Goal: Book appointment/travel/reservation

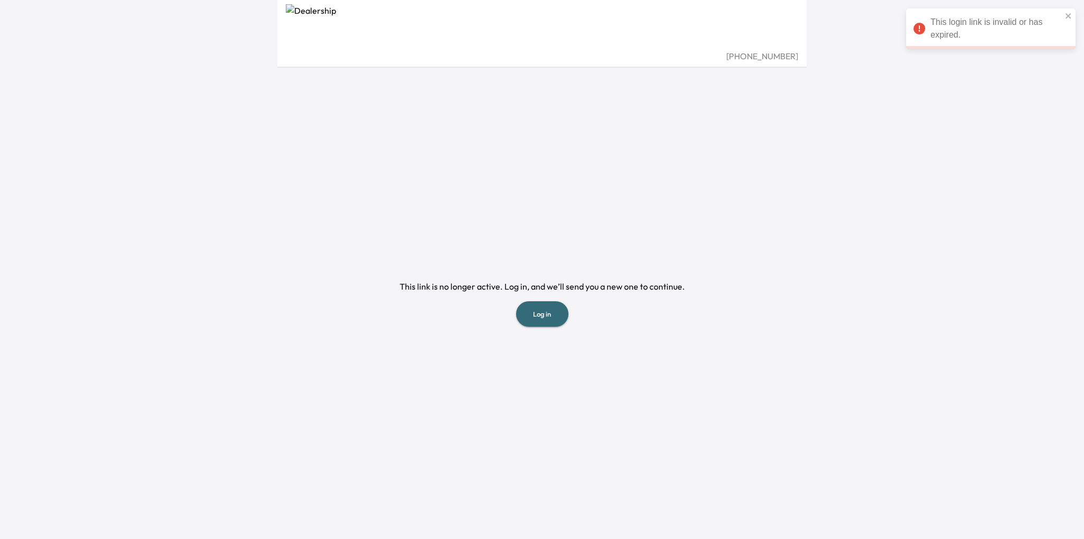
click at [548, 311] on button "Log in" at bounding box center [542, 314] width 52 height 26
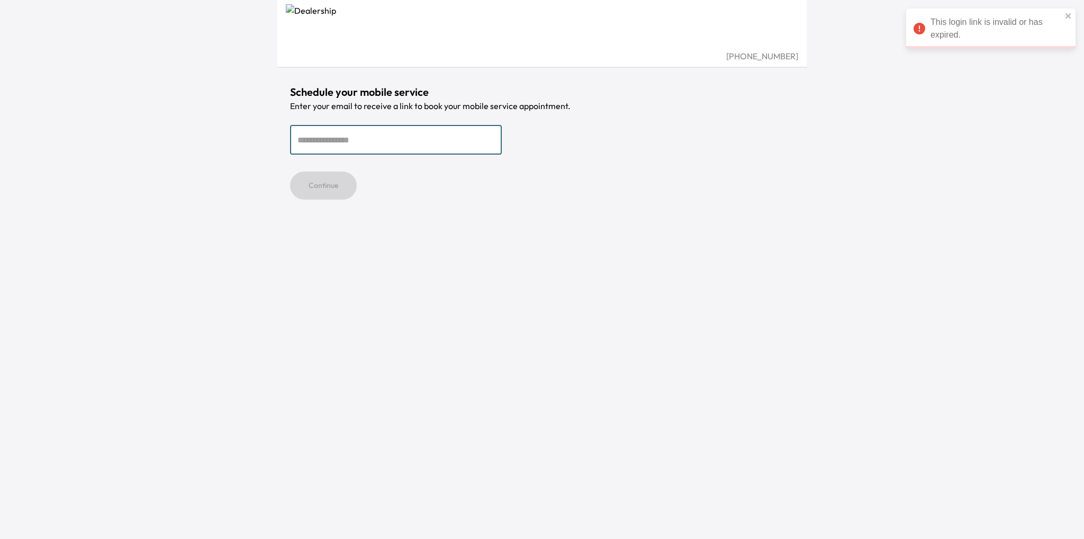
click at [349, 141] on input "email" at bounding box center [396, 140] width 212 height 30
type input "**********"
click at [325, 183] on button "Continue" at bounding box center [323, 185] width 67 height 28
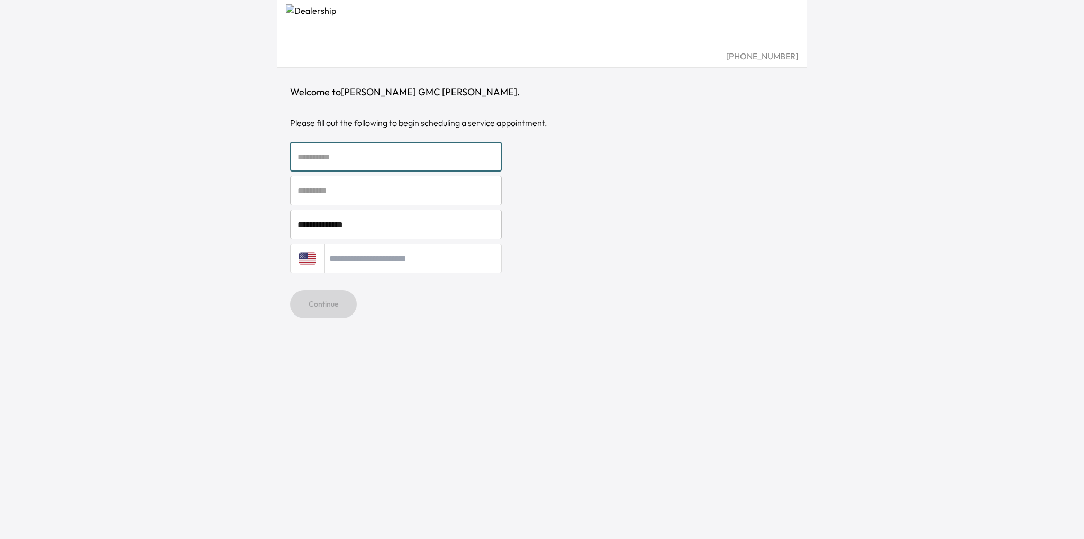
click at [306, 159] on input "text" at bounding box center [396, 157] width 212 height 30
type input "********"
click at [313, 194] on input "text" at bounding box center [396, 191] width 212 height 30
type input "*****"
click at [375, 259] on input "tel" at bounding box center [412, 258] width 177 height 30
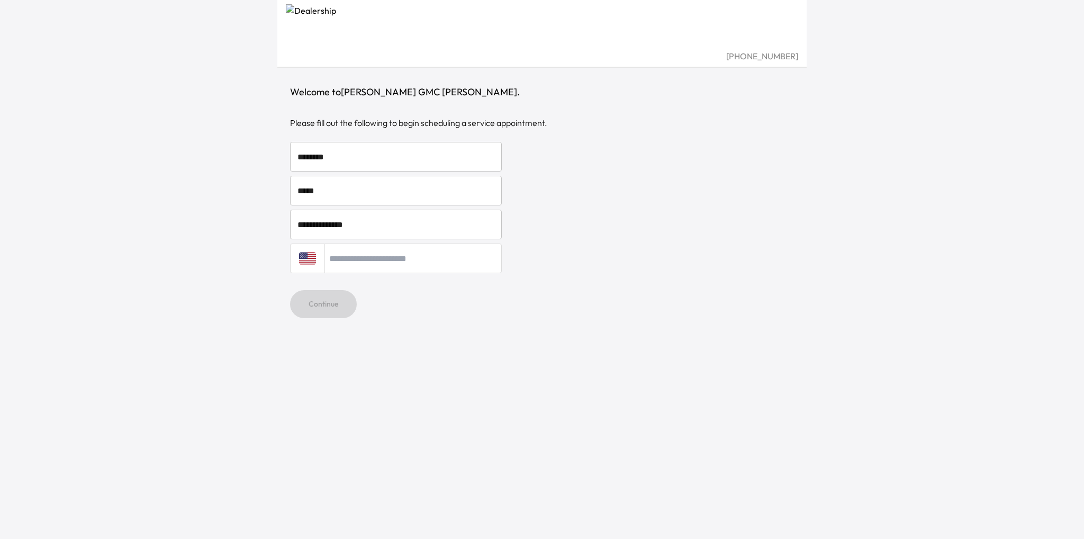
type input "**********"
click at [339, 306] on button "Continue" at bounding box center [323, 304] width 67 height 28
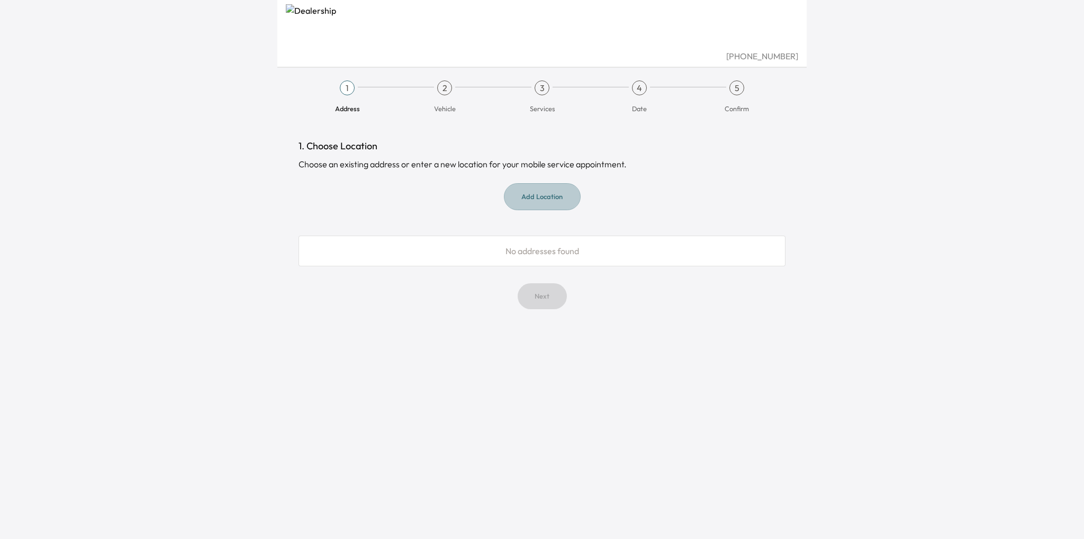
click at [546, 200] on button "Add Location" at bounding box center [542, 196] width 77 height 27
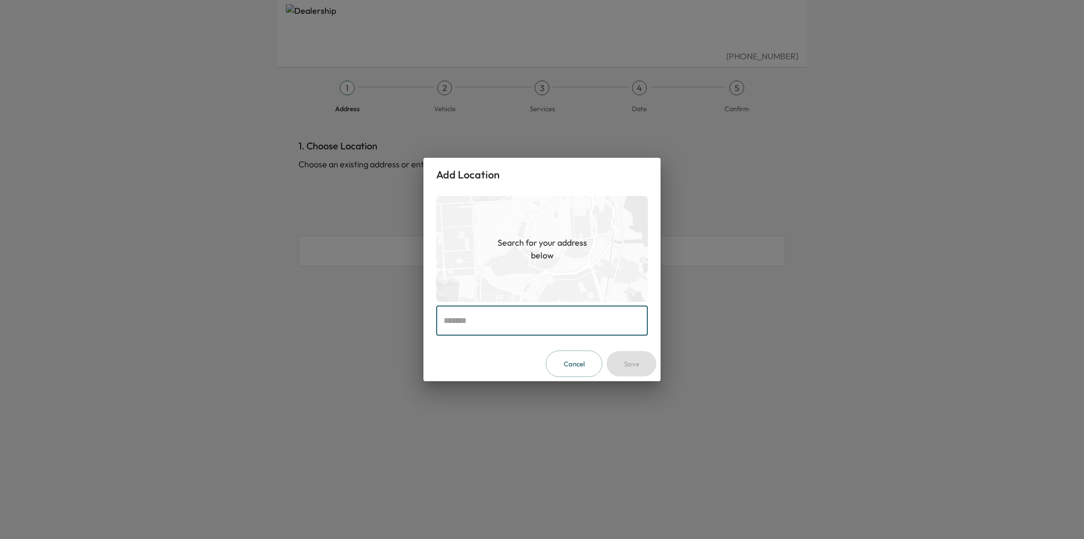
click at [469, 324] on input "text" at bounding box center [542, 321] width 212 height 30
click at [472, 321] on input "text" at bounding box center [542, 321] width 212 height 30
paste input "**********"
type input "**********"
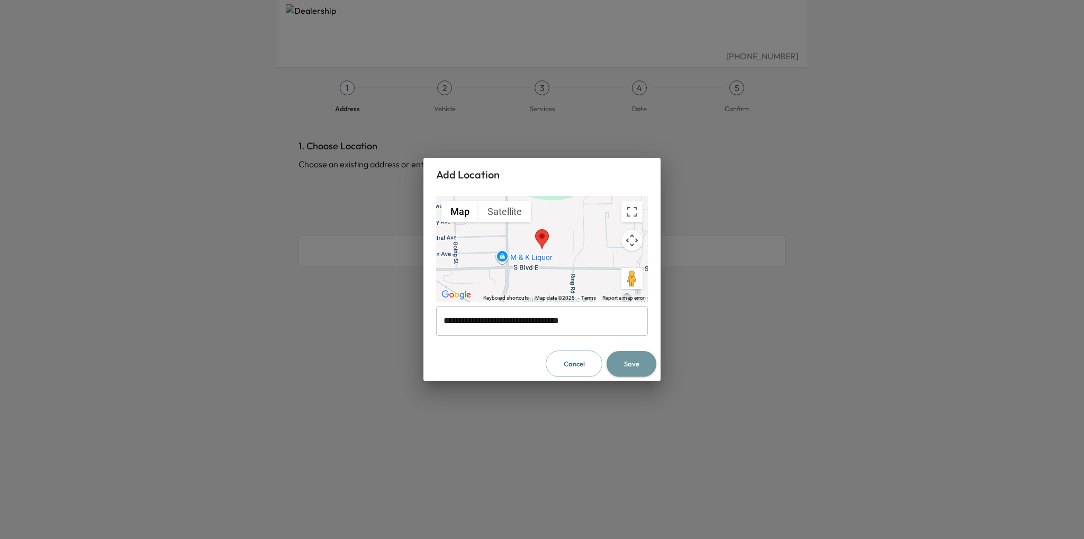
click at [633, 364] on button "Save" at bounding box center [631, 364] width 50 height 26
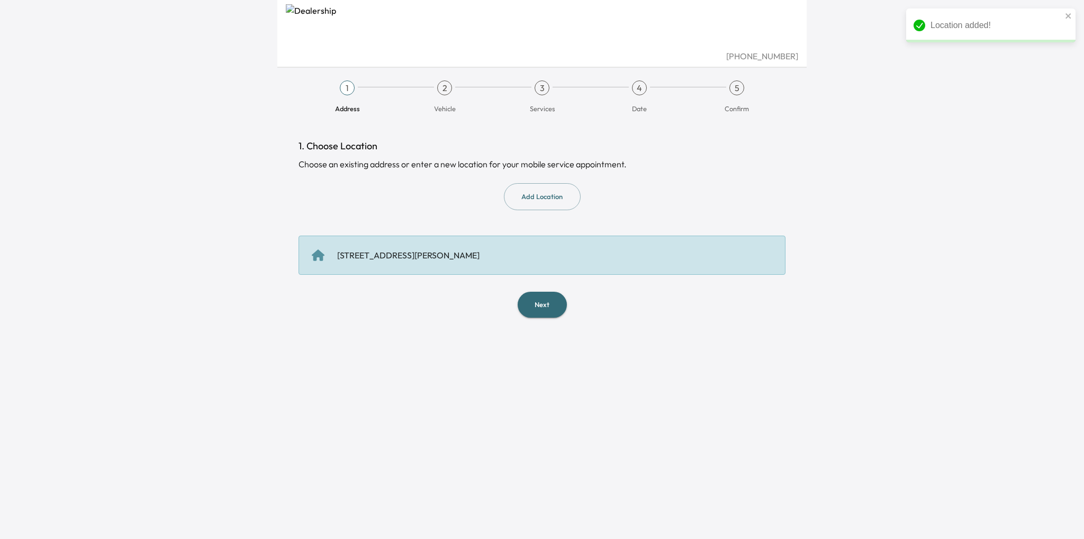
click at [523, 198] on button "Add Location" at bounding box center [542, 196] width 77 height 27
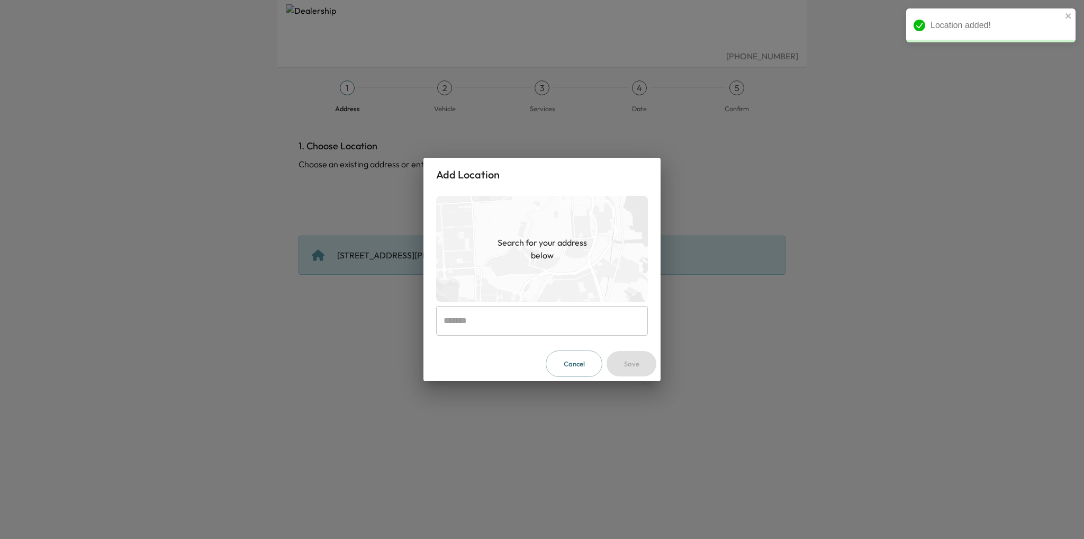
click at [471, 328] on input "text" at bounding box center [542, 321] width 212 height 30
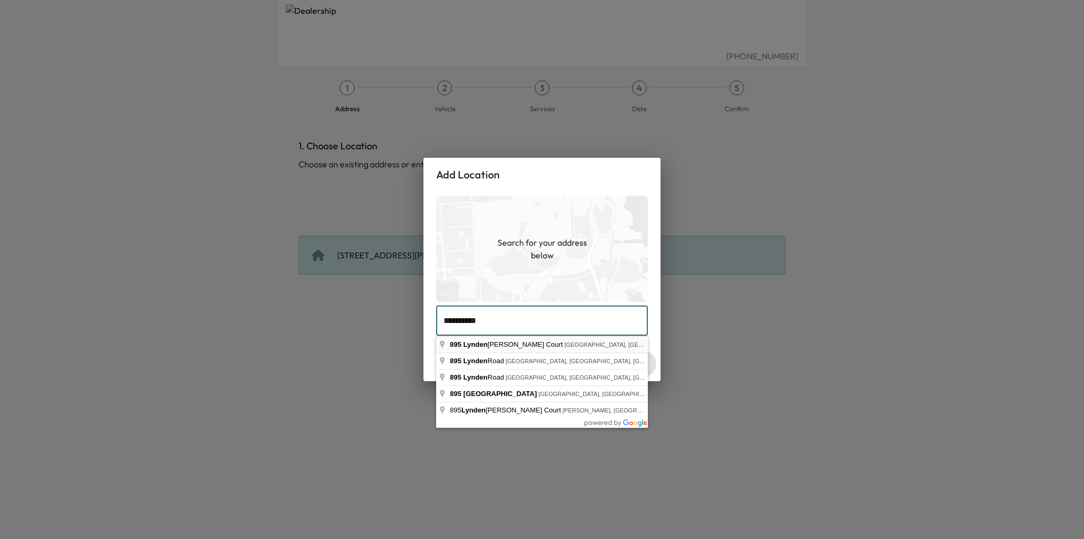
type input "**********"
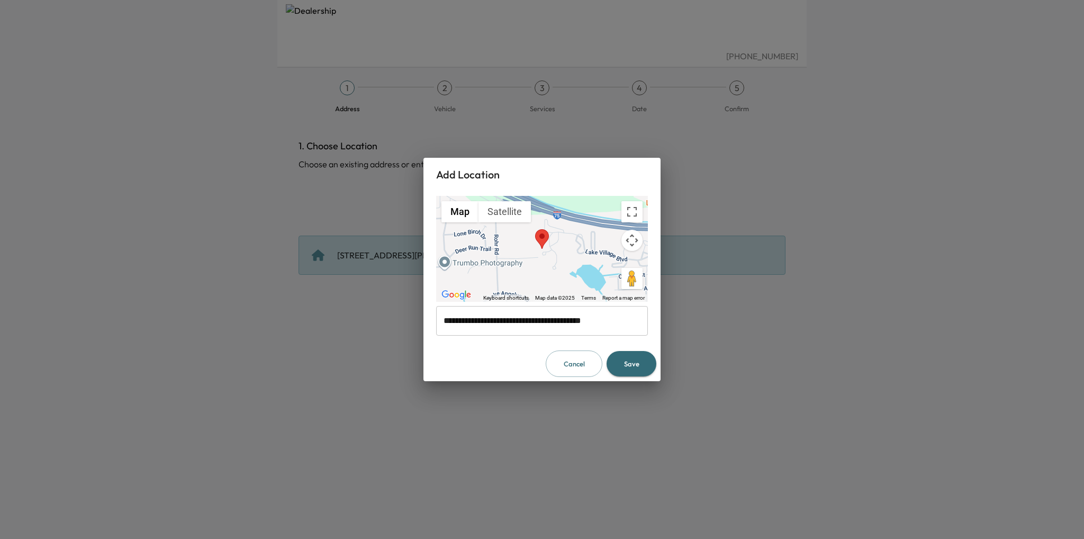
click at [524, 321] on input "**********" at bounding box center [542, 321] width 212 height 30
click at [636, 361] on button "Save" at bounding box center [631, 364] width 50 height 26
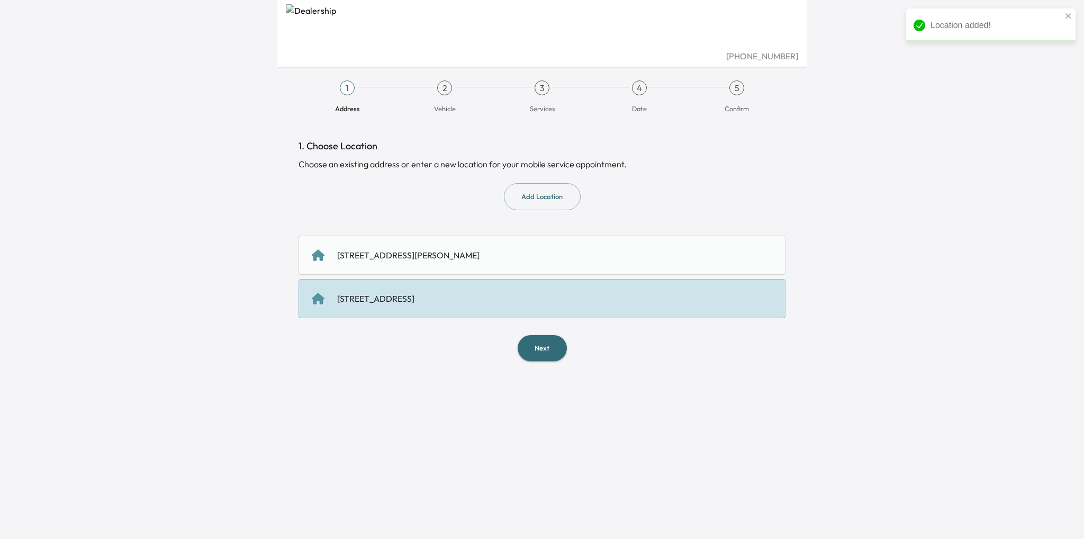
click at [550, 341] on button "Next" at bounding box center [541, 348] width 49 height 26
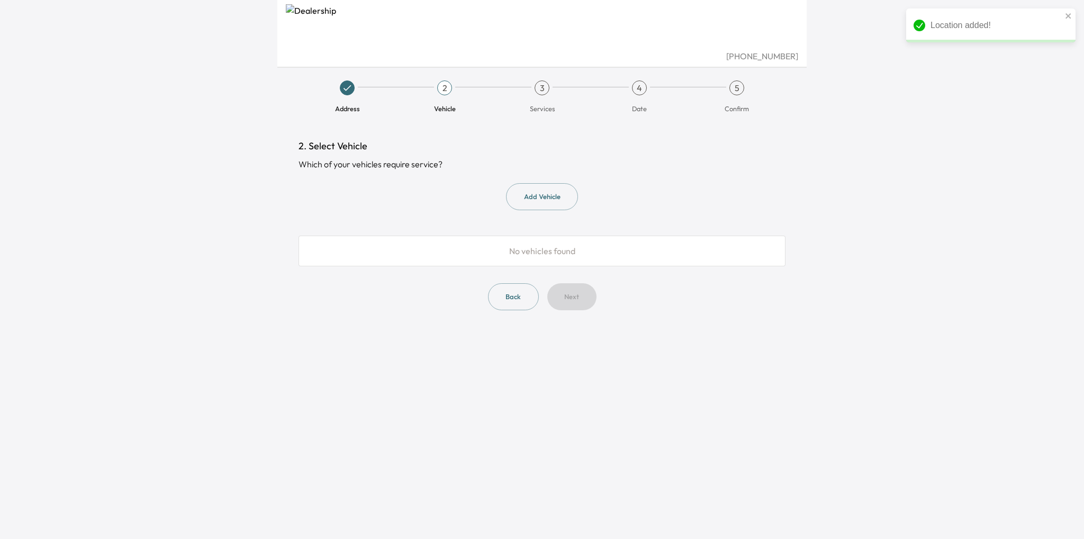
click at [541, 196] on button "Add Vehicle" at bounding box center [542, 196] width 72 height 27
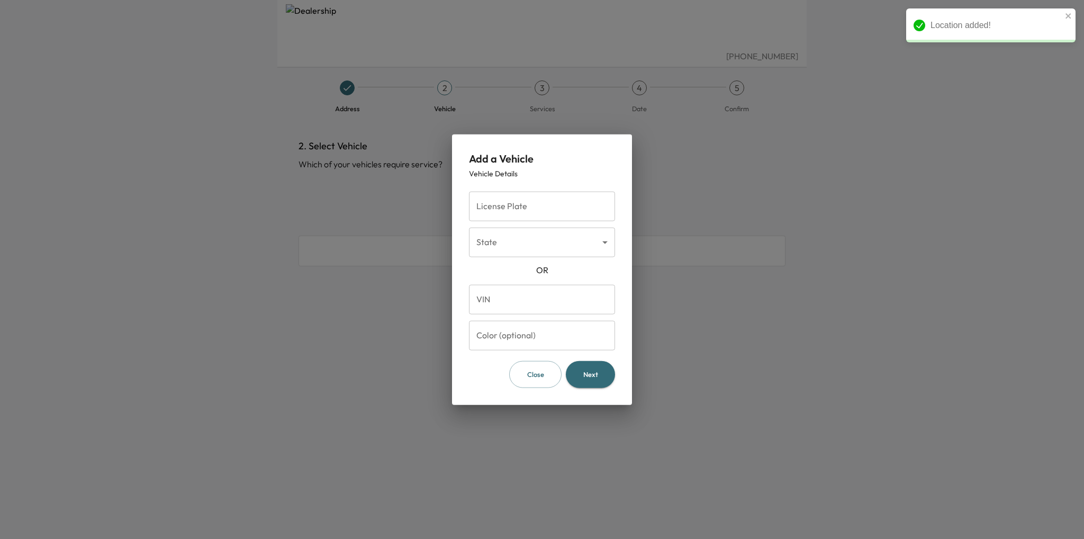
click at [512, 206] on input "License Plate" at bounding box center [542, 207] width 146 height 30
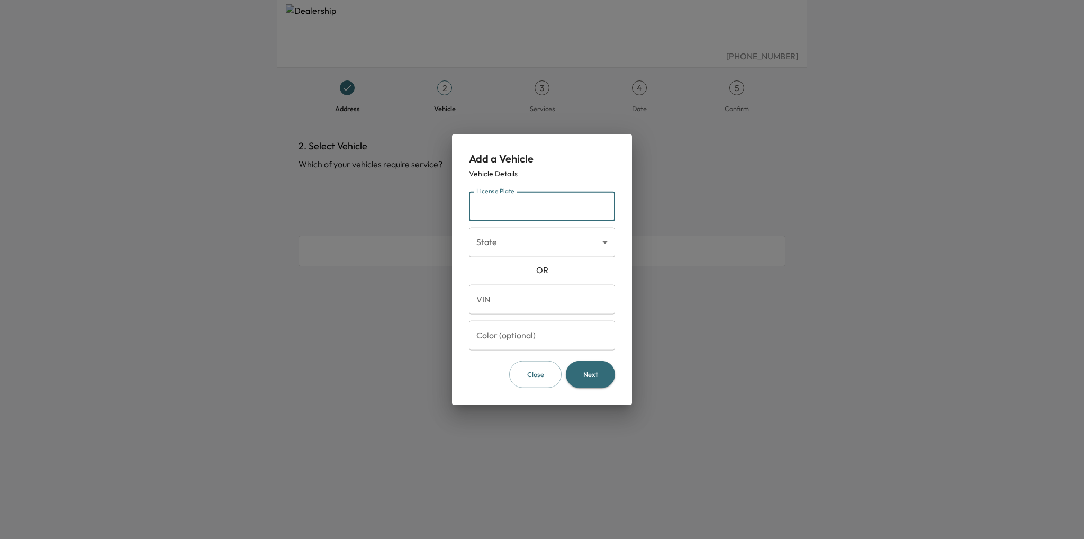
click at [495, 210] on input "License Plate" at bounding box center [542, 207] width 146 height 30
type input "**"
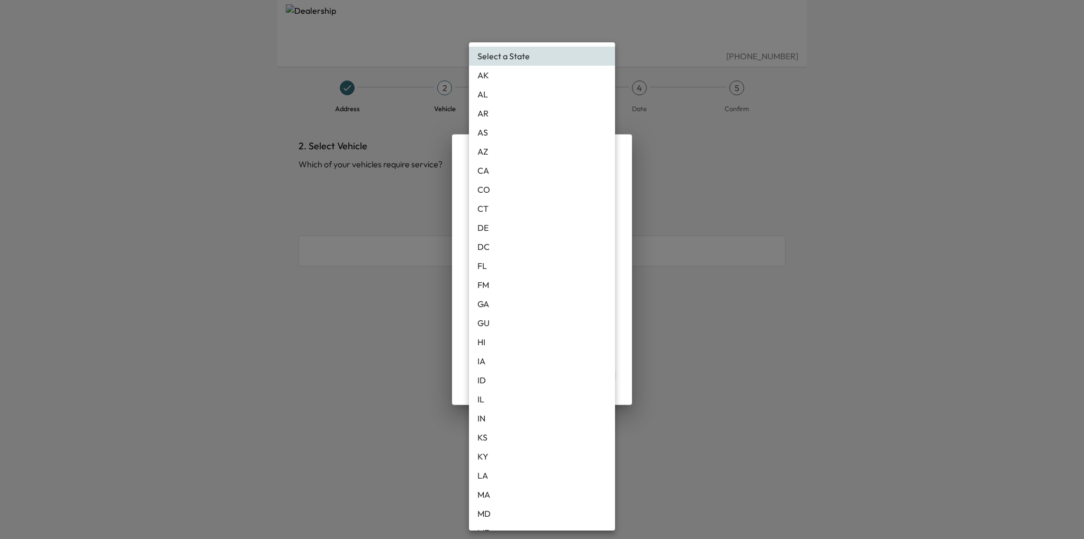
click at [510, 239] on body "(810) 503-4085 Address 2 Vehicle 3 Services 4 Date 5 Confirm 2. Select Vehicle …" at bounding box center [542, 269] width 1084 height 539
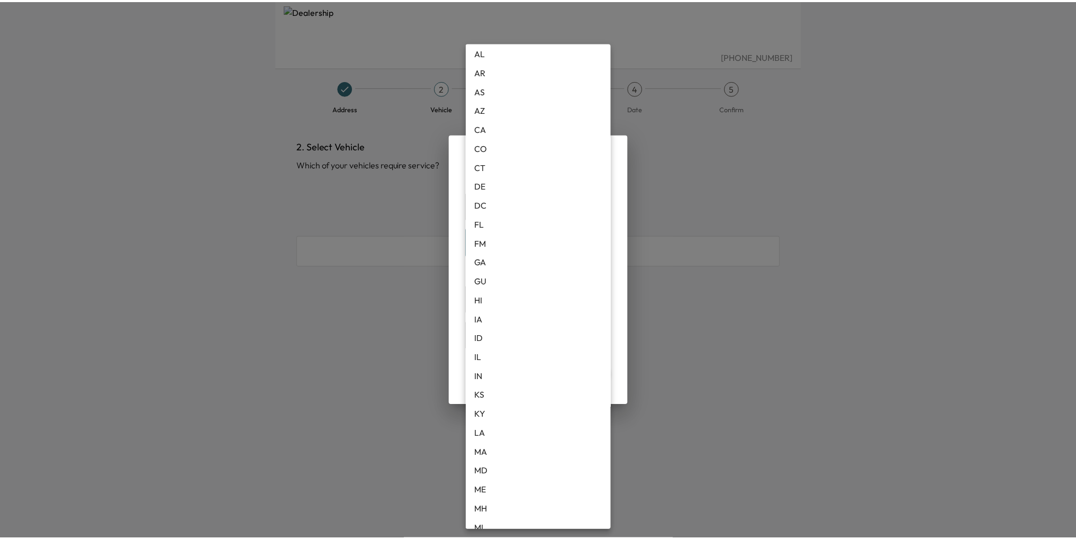
scroll to position [159, 0]
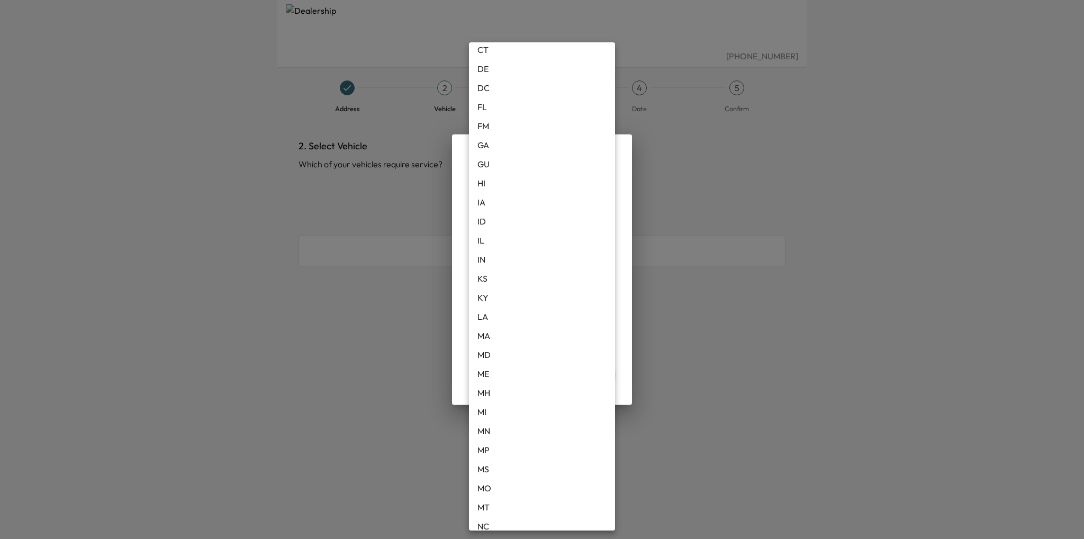
click at [492, 410] on li "MI" at bounding box center [542, 411] width 146 height 19
type input "**"
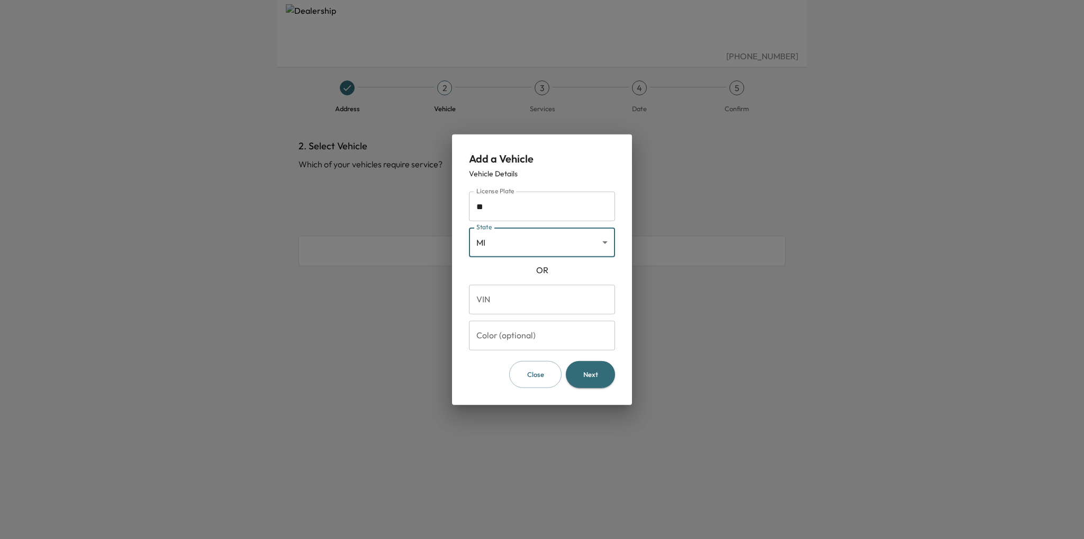
click at [506, 264] on div "OR" at bounding box center [542, 270] width 146 height 13
click at [595, 377] on button "Next" at bounding box center [590, 374] width 49 height 27
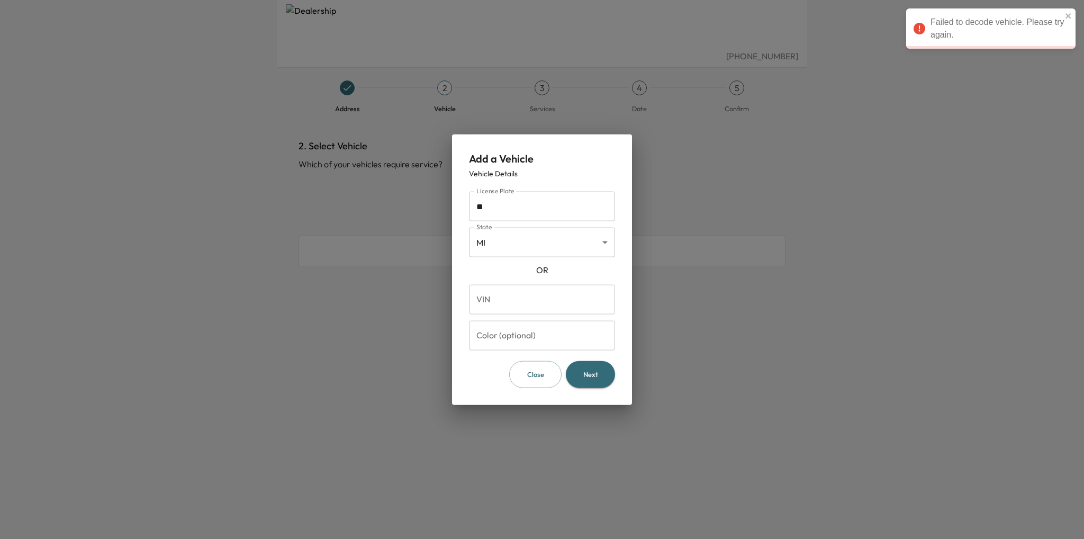
click at [527, 204] on input "**" at bounding box center [542, 207] width 146 height 30
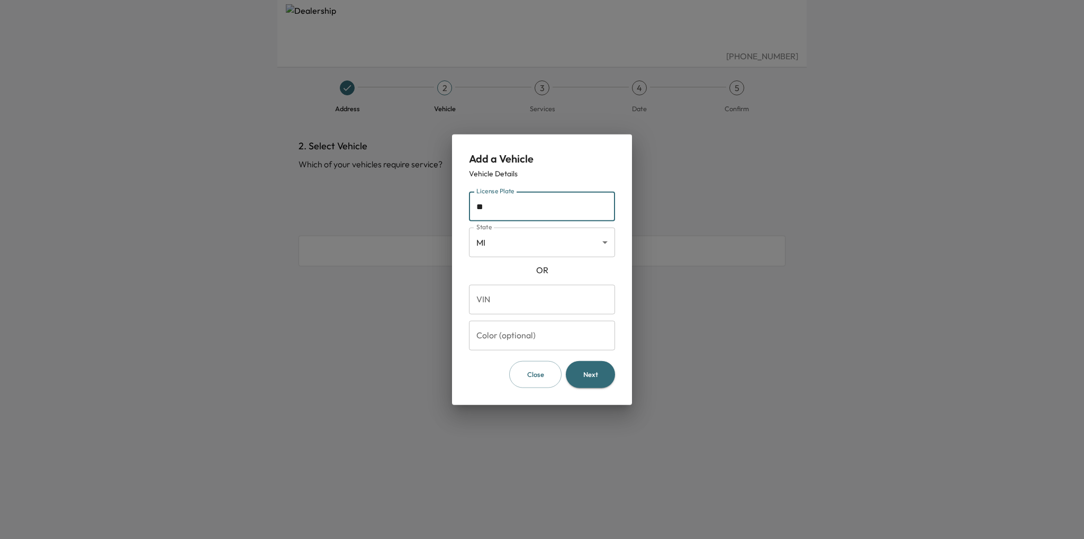
click at [506, 206] on input "**" at bounding box center [542, 207] width 146 height 30
type input "*******"
click at [605, 377] on button "Next" at bounding box center [590, 374] width 49 height 27
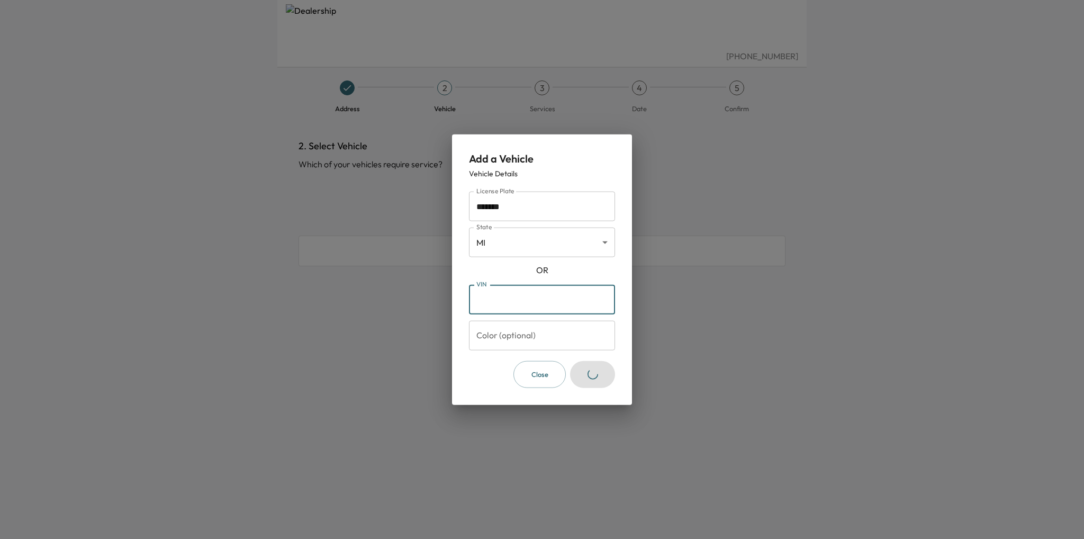
click at [519, 301] on input "VIN" at bounding box center [542, 300] width 146 height 30
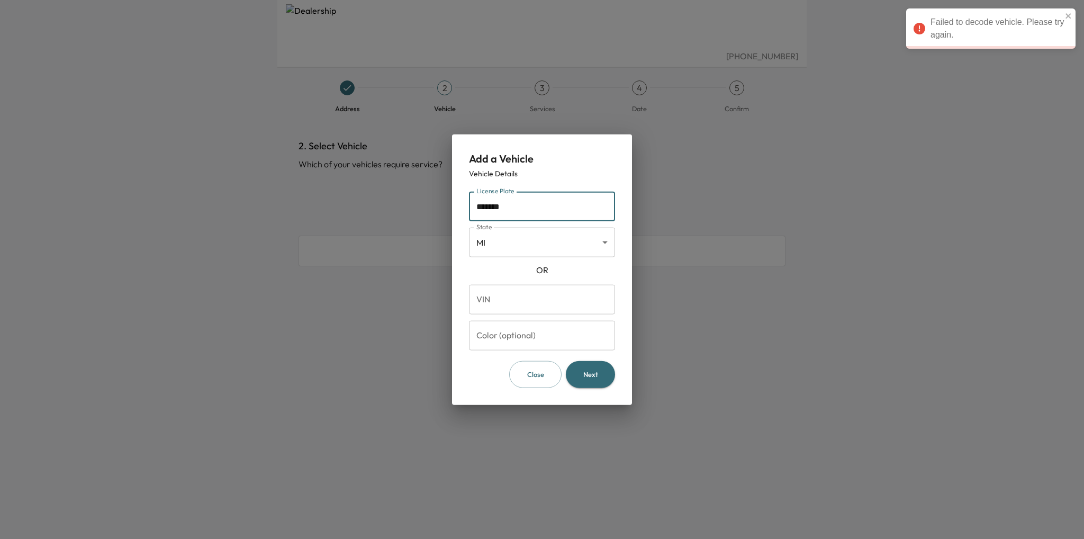
drag, startPoint x: 535, startPoint y: 210, endPoint x: 462, endPoint y: 212, distance: 73.1
click at [462, 212] on div "Add a Vehicle Vehicle Details License Plate ******* License Plate State MI ** S…" at bounding box center [542, 269] width 180 height 270
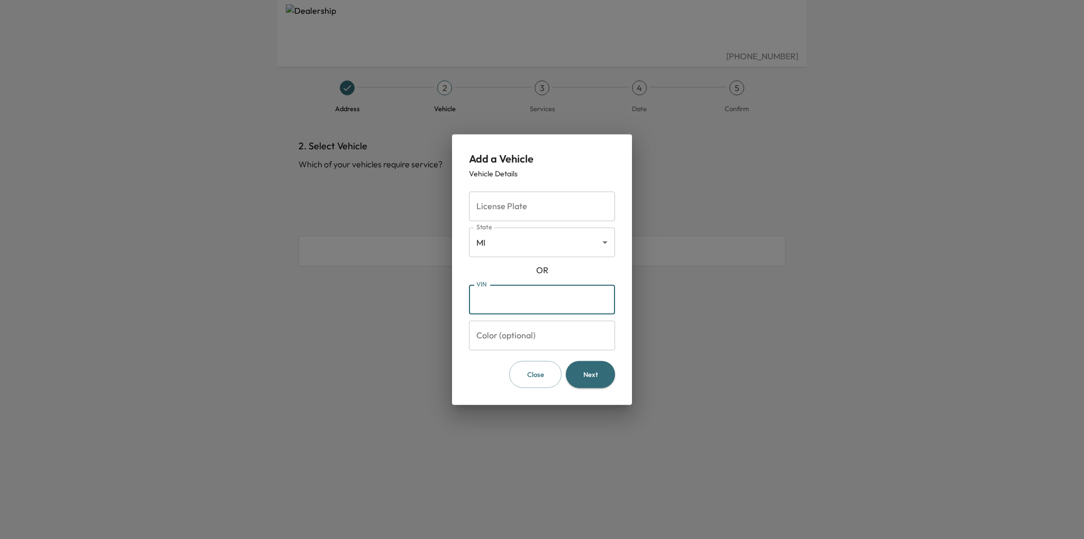
click at [503, 295] on input "VIN" at bounding box center [542, 300] width 146 height 30
type input "*"
type input "**********"
click at [503, 334] on input "Color (optional)" at bounding box center [542, 336] width 146 height 30
type input "*****"
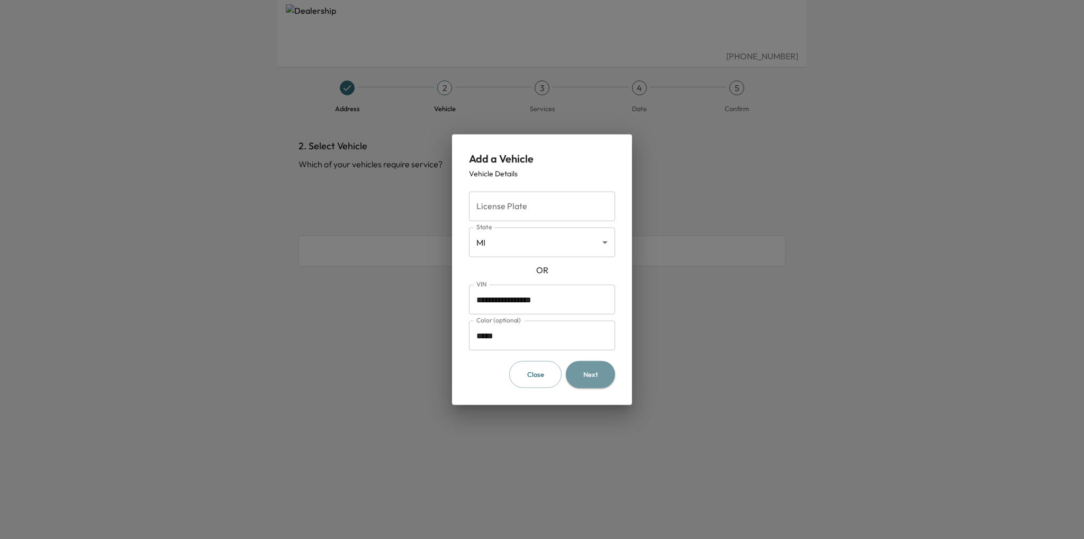
click at [595, 371] on button "Next" at bounding box center [590, 374] width 49 height 27
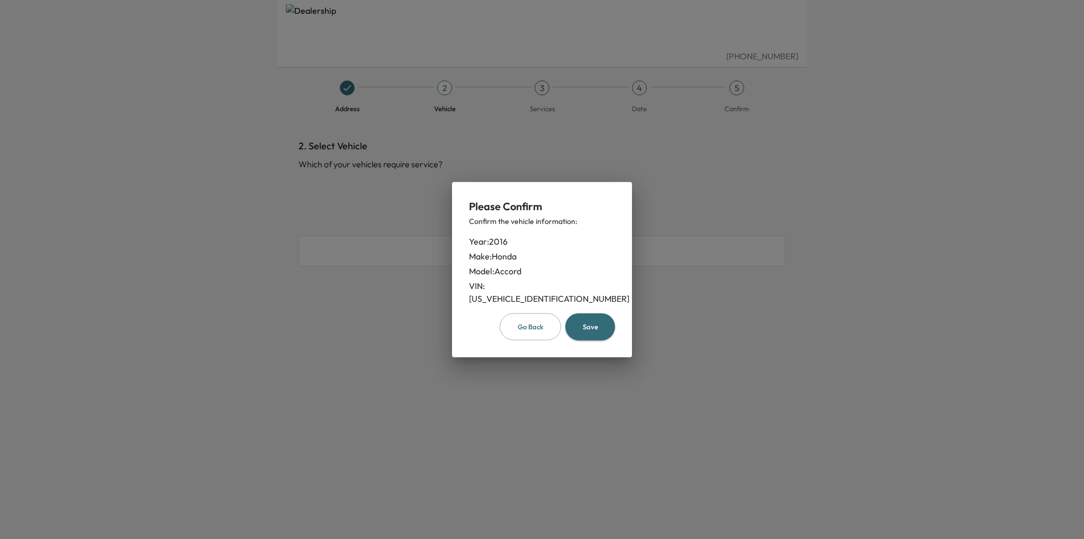
click at [599, 322] on button "Save" at bounding box center [590, 326] width 50 height 27
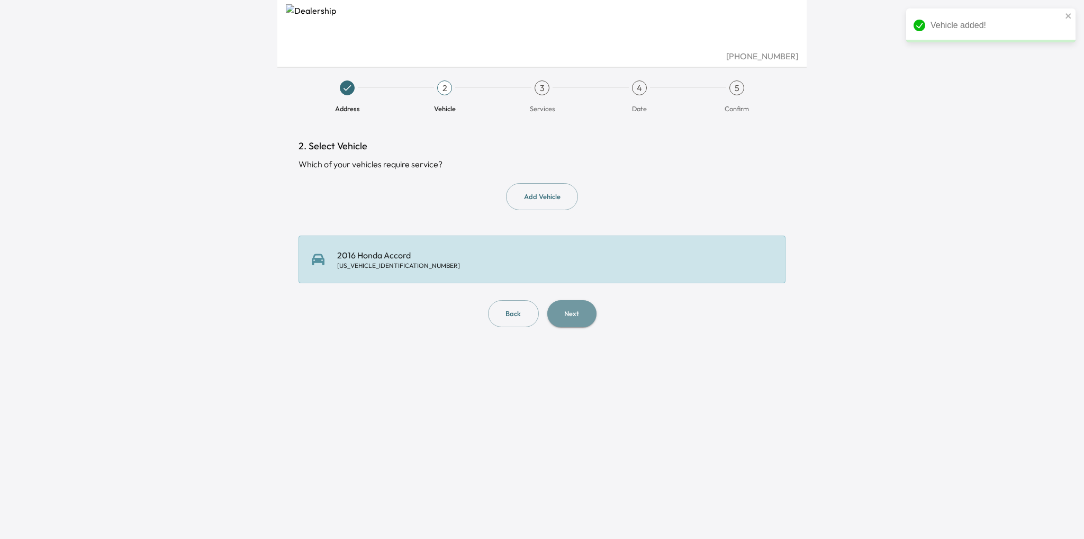
click at [577, 317] on button "Next" at bounding box center [571, 313] width 49 height 27
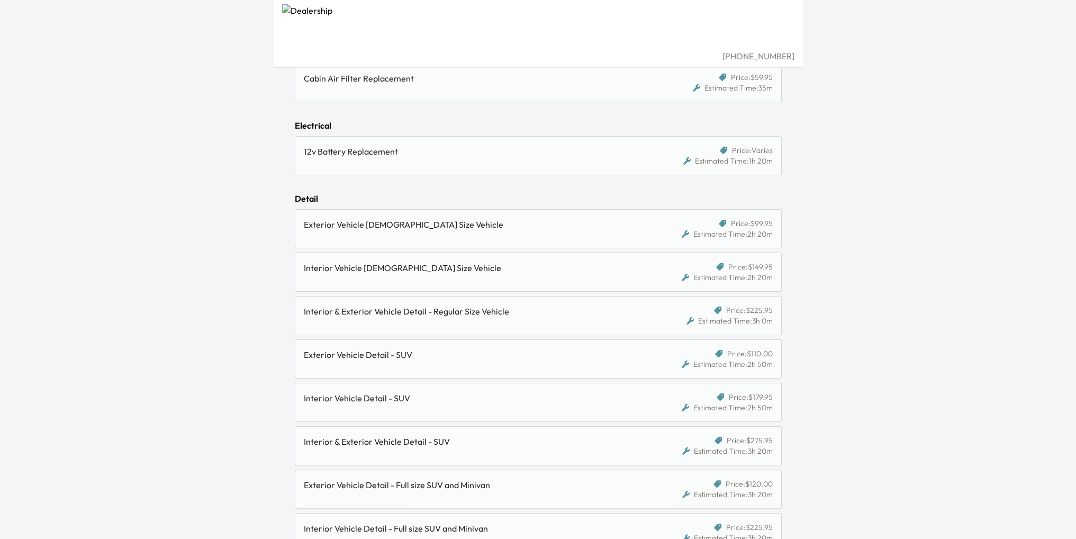
scroll to position [212, 0]
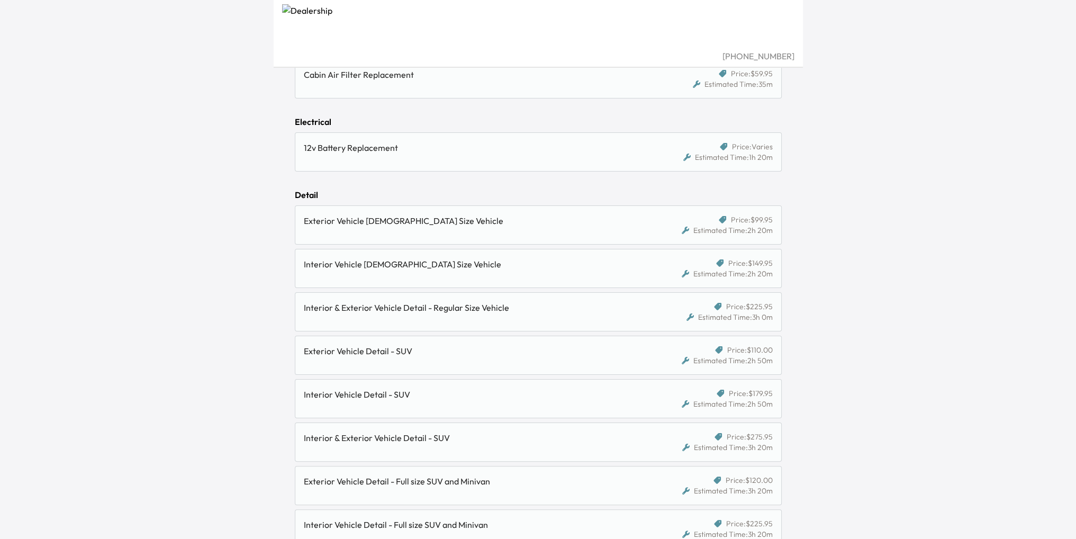
click at [485, 308] on div "Interior & Exterior Vehicle Detail - Regular Size Vehicle" at bounding box center [475, 307] width 343 height 13
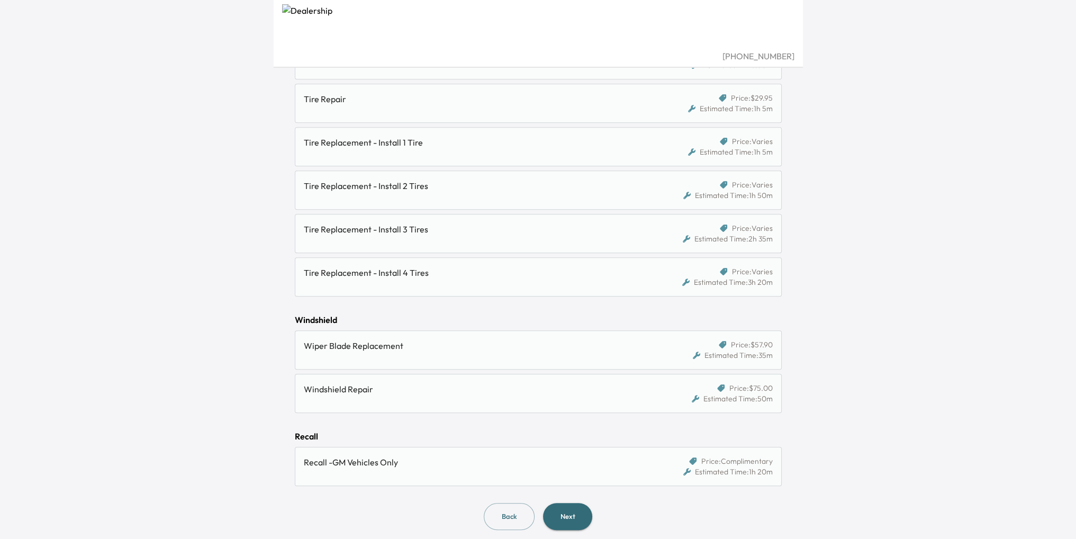
scroll to position [1046, 0]
click at [574, 509] on button "Next" at bounding box center [567, 514] width 49 height 27
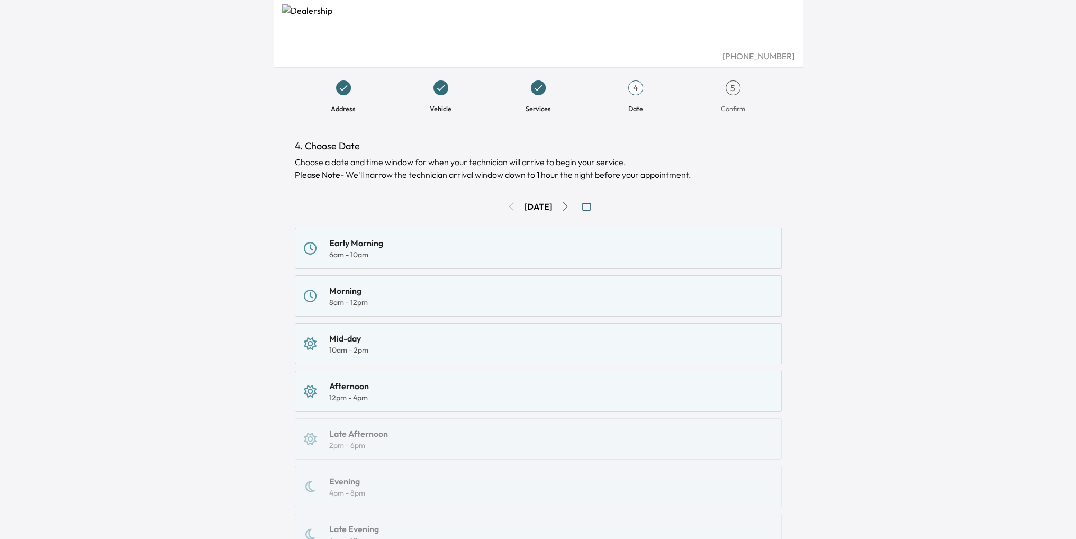
click at [358, 400] on div "12pm - 4pm" at bounding box center [349, 397] width 40 height 11
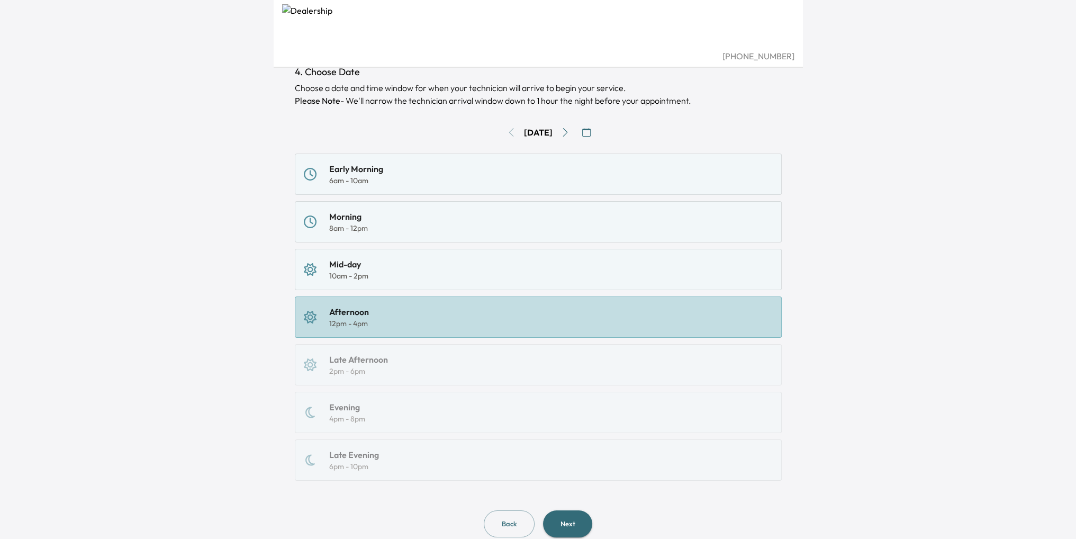
scroll to position [105, 0]
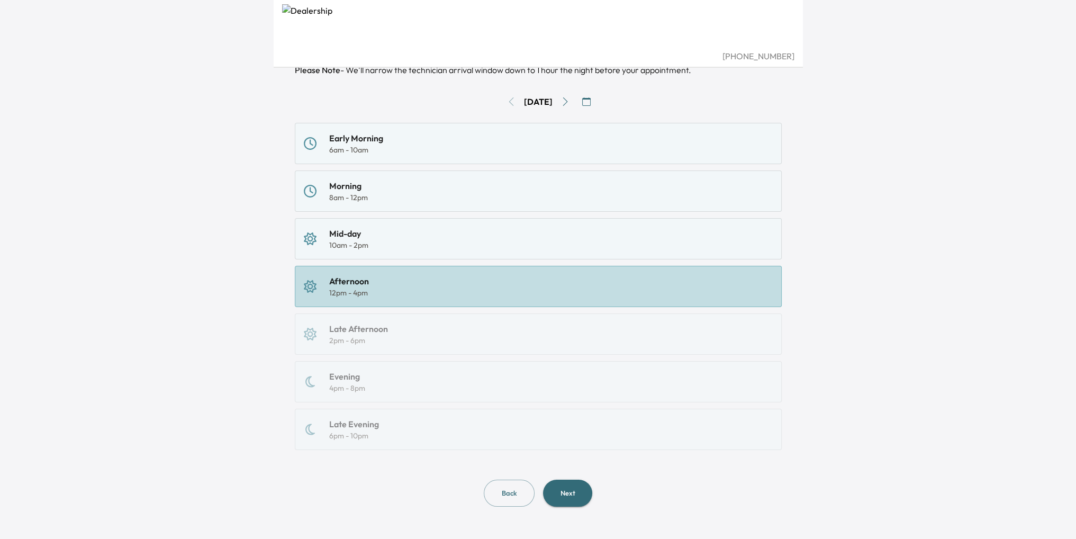
click at [570, 488] on button "Next" at bounding box center [567, 492] width 49 height 27
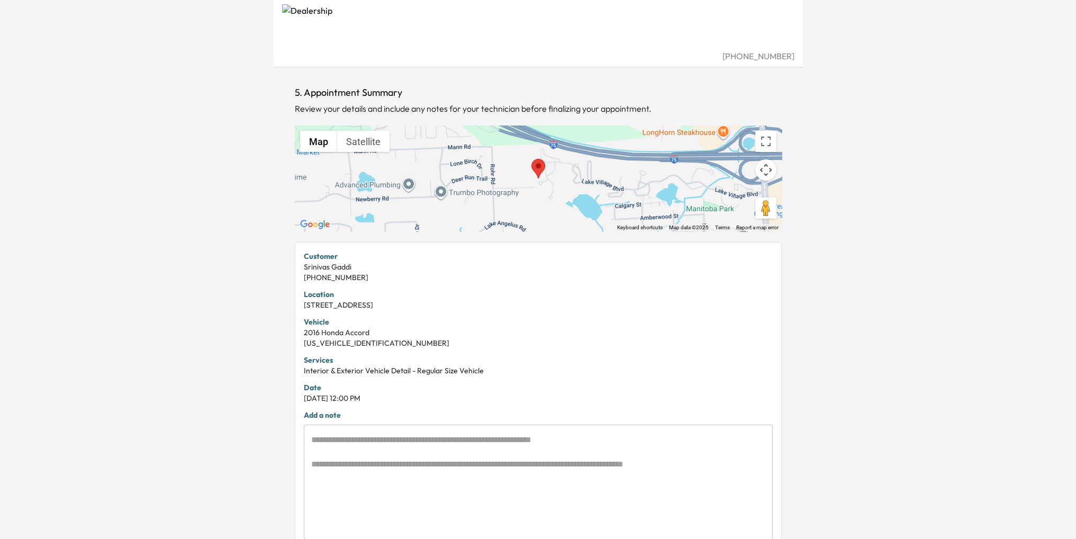
scroll to position [106, 0]
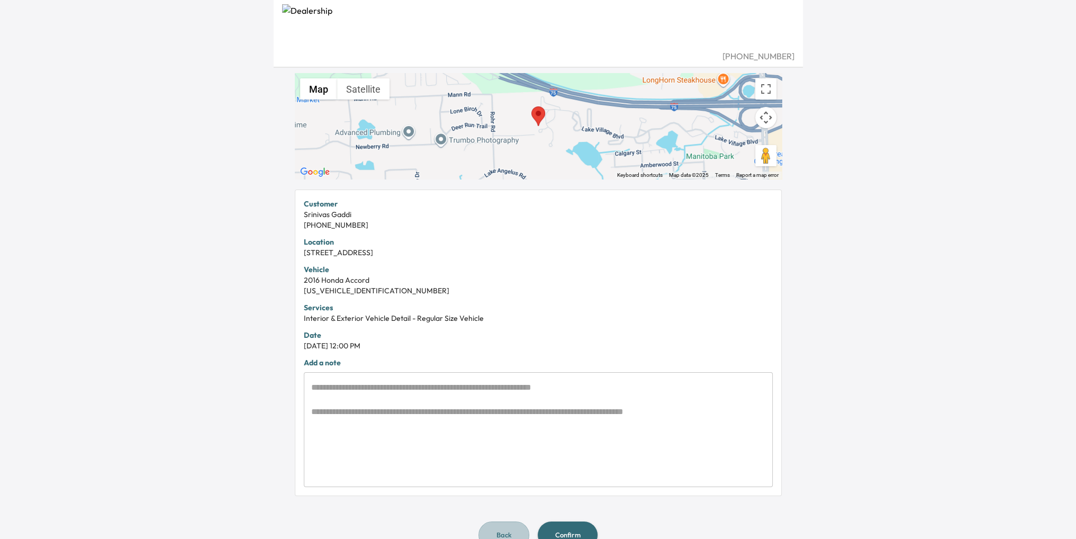
click at [507, 531] on button "Back" at bounding box center [503, 534] width 51 height 27
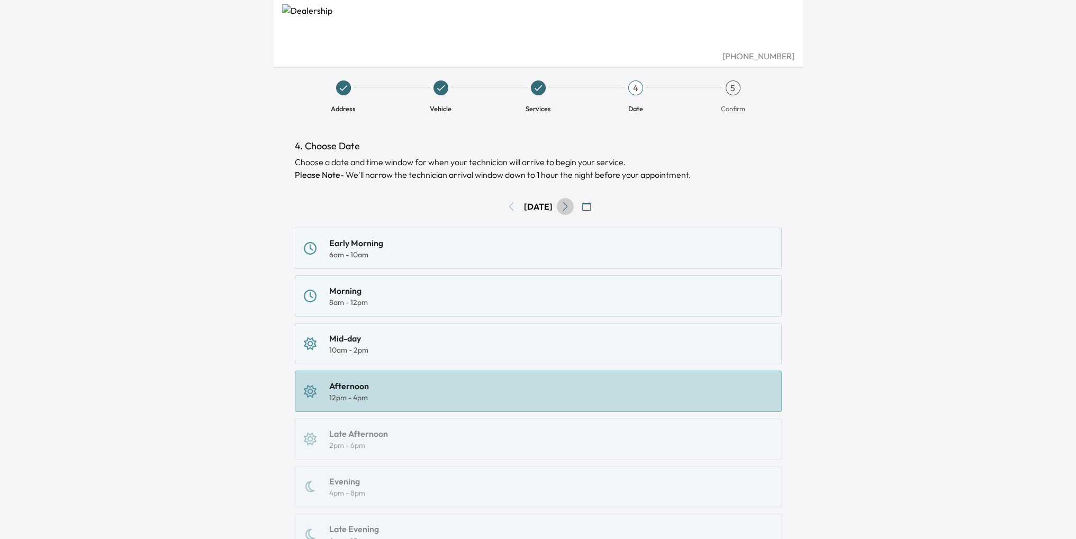
click at [569, 206] on icon "Go to next day" at bounding box center [565, 206] width 8 height 8
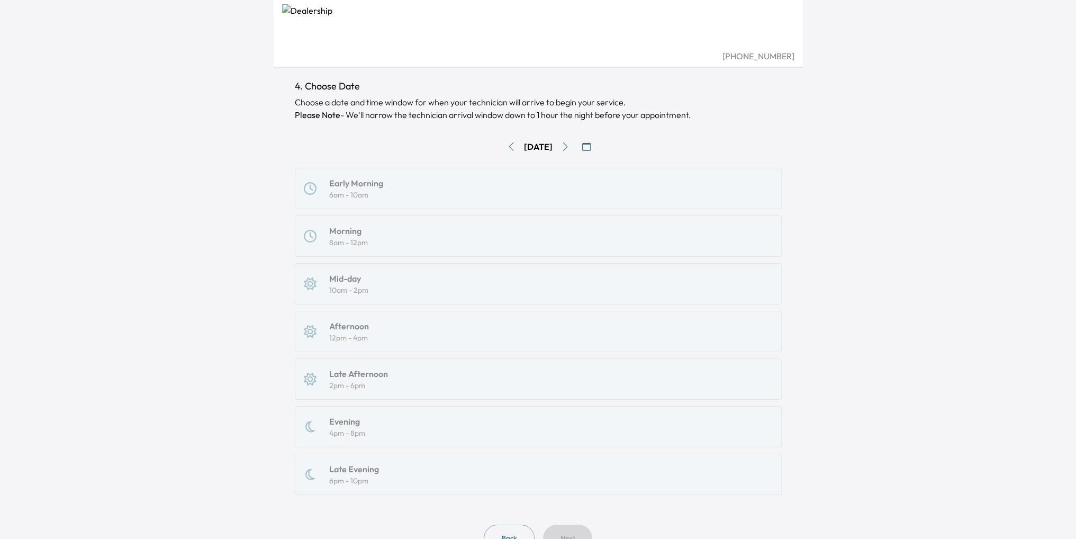
scroll to position [105, 0]
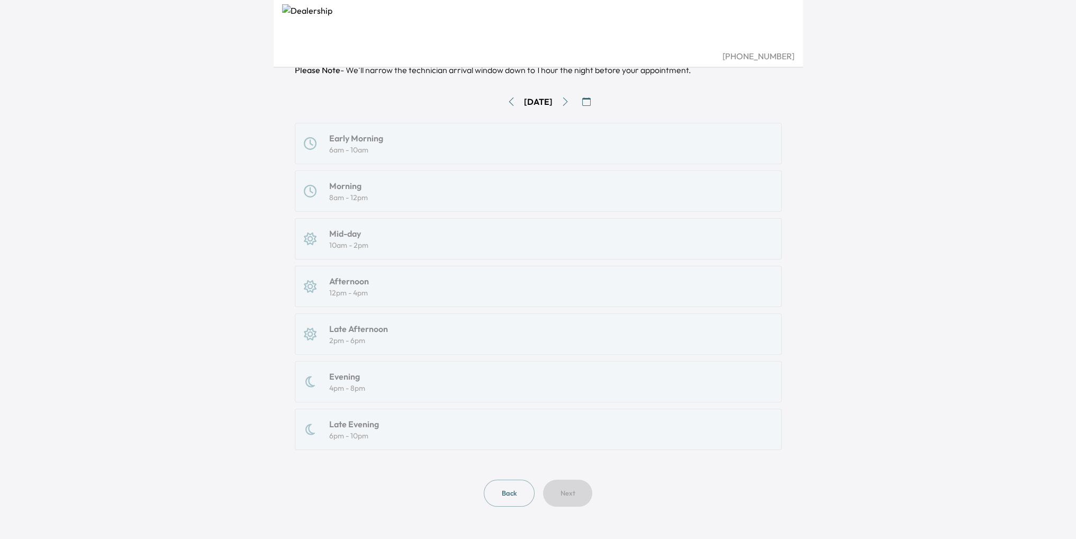
click at [569, 103] on icon "Go to next day" at bounding box center [565, 101] width 8 height 8
click at [566, 97] on icon "Go to next day" at bounding box center [565, 101] width 8 height 8
click at [507, 102] on icon "Go to previous day" at bounding box center [511, 101] width 8 height 8
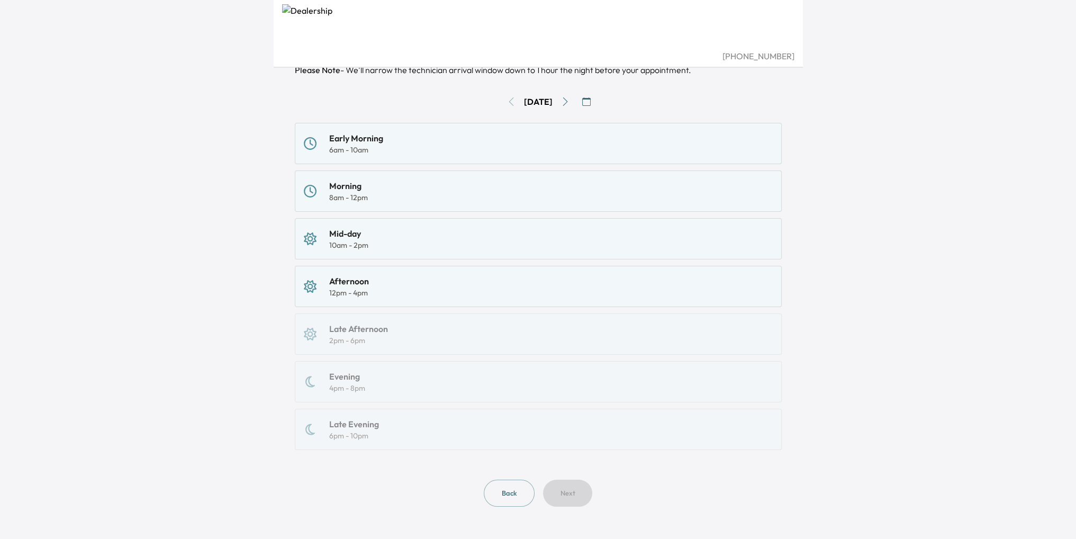
click at [382, 282] on div "Afternoon 12pm - 4pm" at bounding box center [538, 286] width 469 height 23
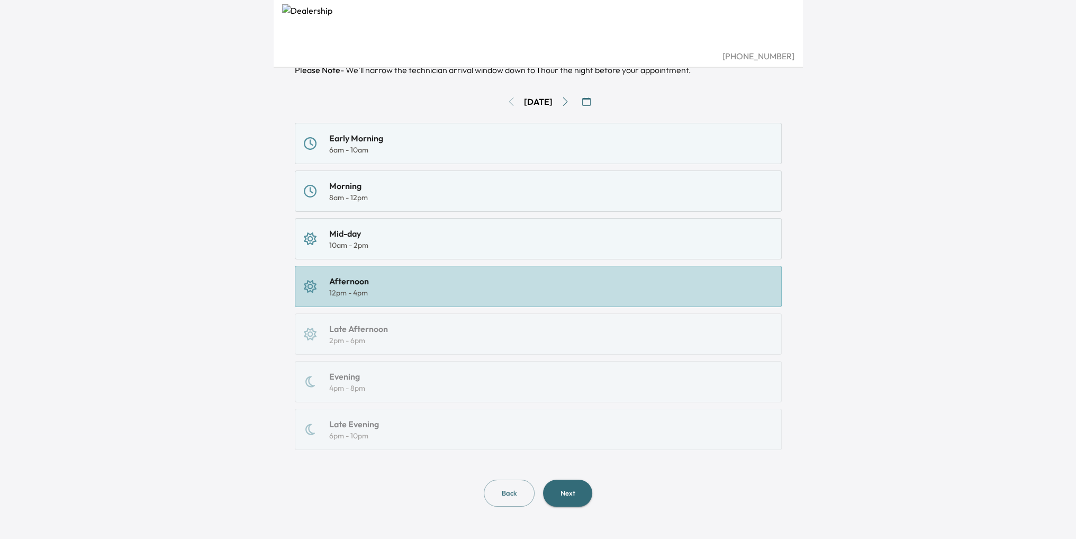
click at [565, 494] on button "Next" at bounding box center [567, 492] width 49 height 27
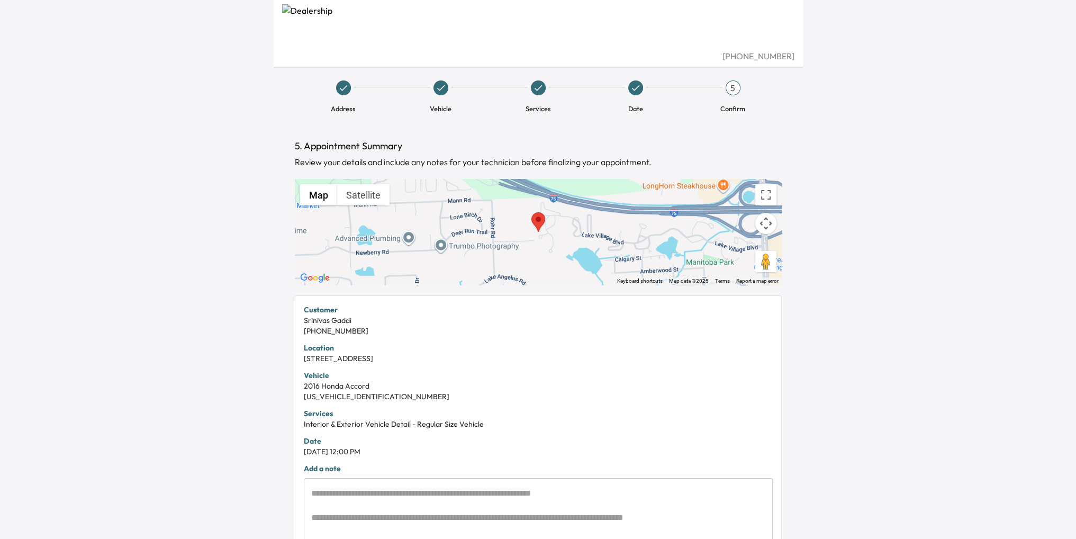
click at [351, 353] on div "895 Lyndenglen Ct, Auburn Hills, MI 48326, USA" at bounding box center [538, 358] width 469 height 11
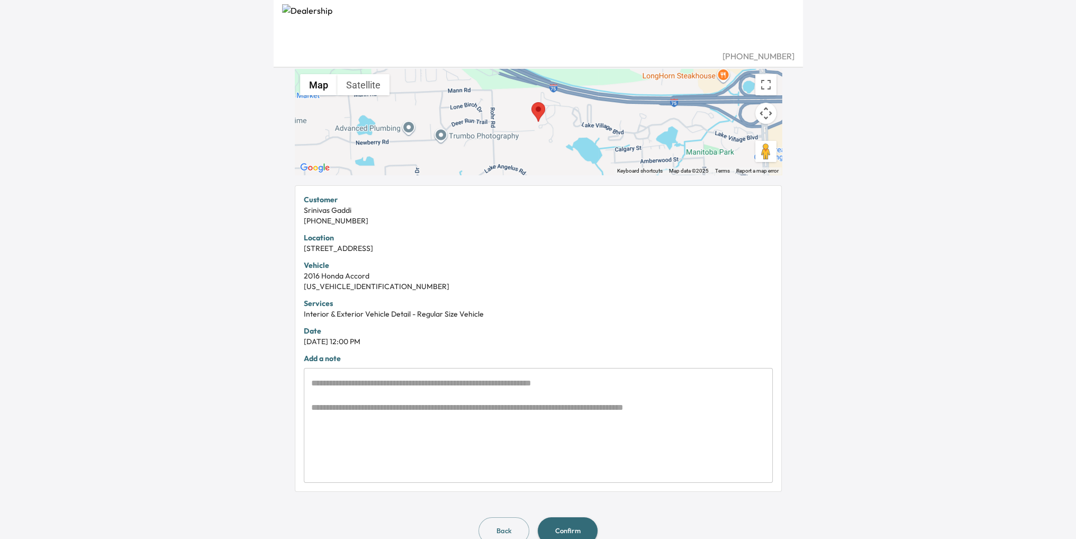
scroll to position [132, 0]
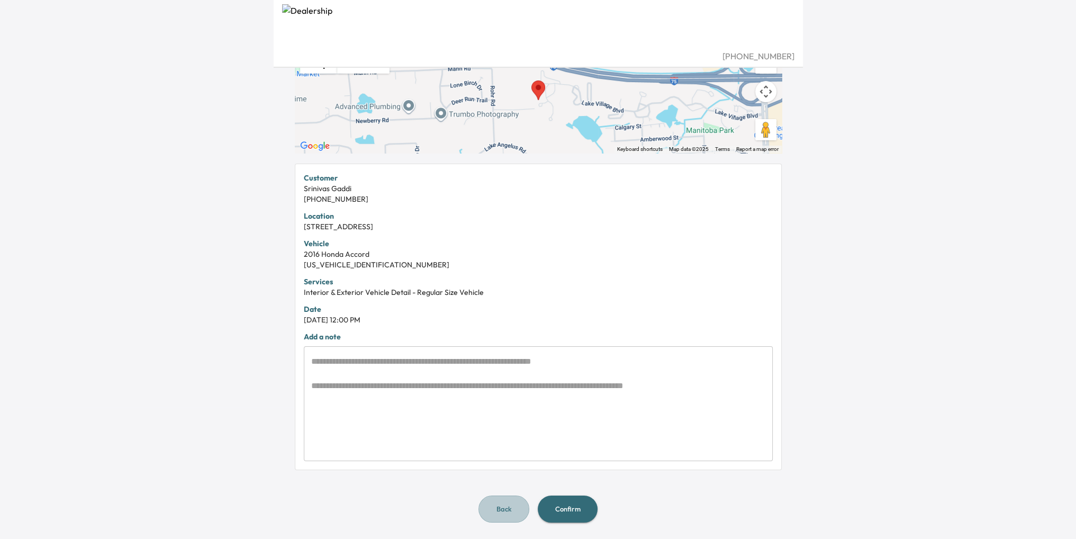
click at [504, 500] on button "Back" at bounding box center [503, 508] width 51 height 27
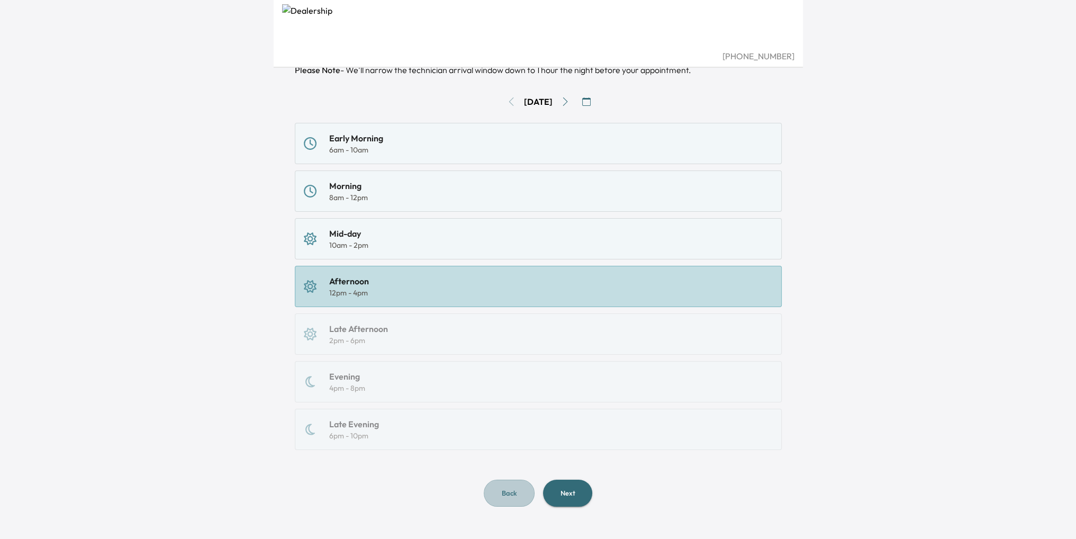
click at [504, 500] on button "Back" at bounding box center [509, 492] width 51 height 27
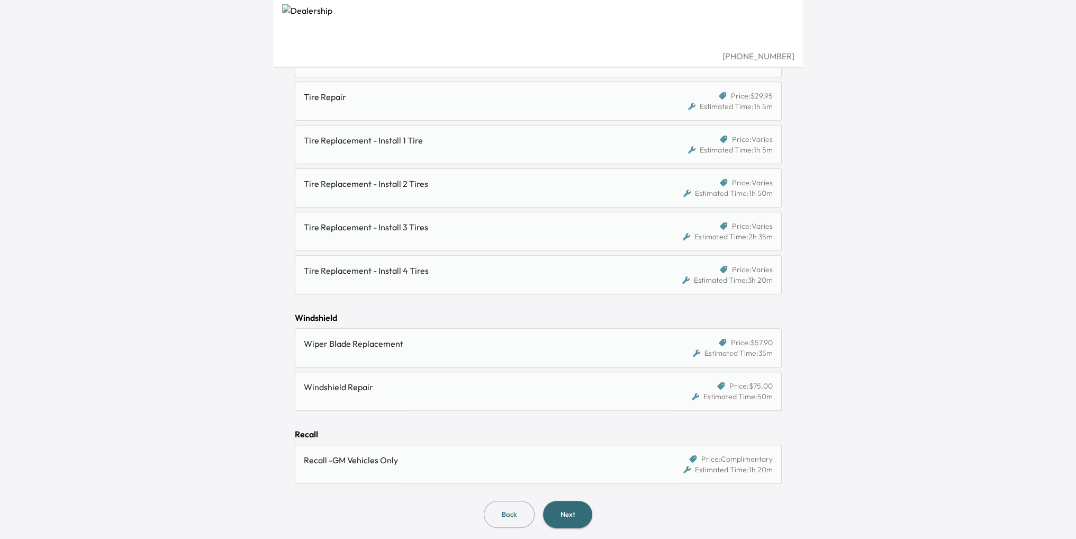
click at [514, 510] on button "Back" at bounding box center [509, 514] width 51 height 27
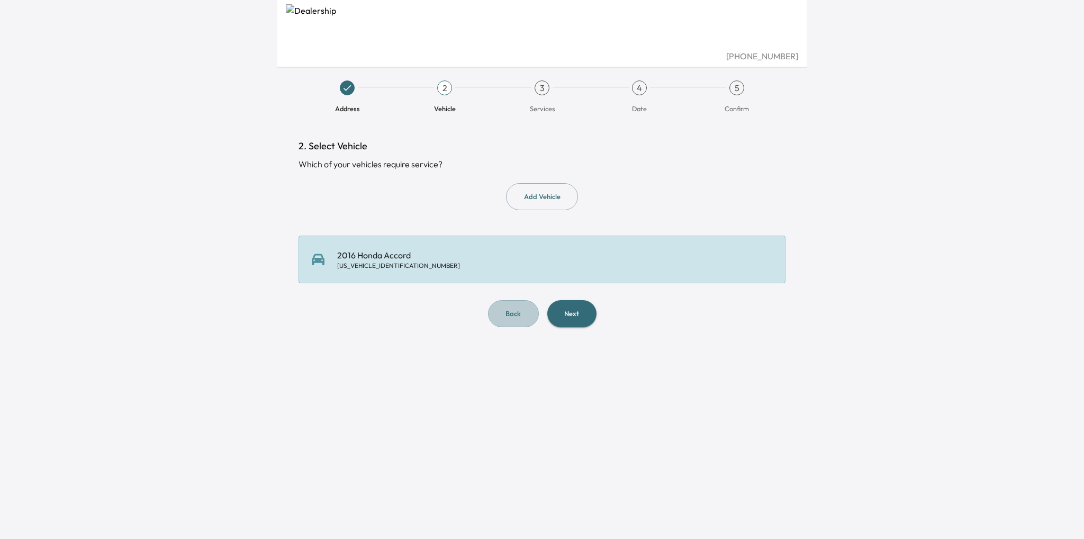
click at [515, 314] on button "Back" at bounding box center [513, 313] width 51 height 27
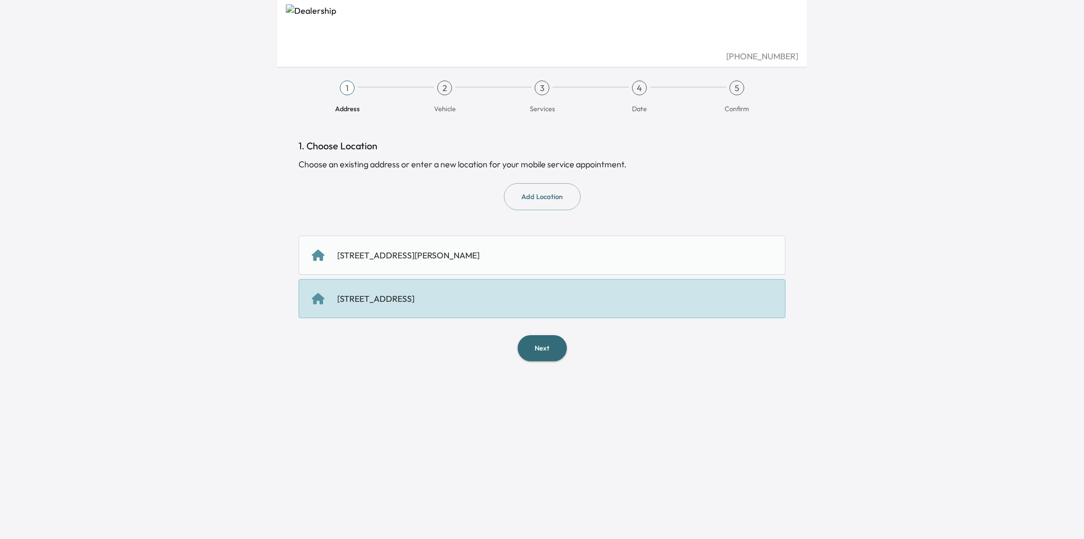
click at [408, 257] on div "585 S Blvd E, Pontiac, MI 48341, USA" at bounding box center [408, 255] width 142 height 13
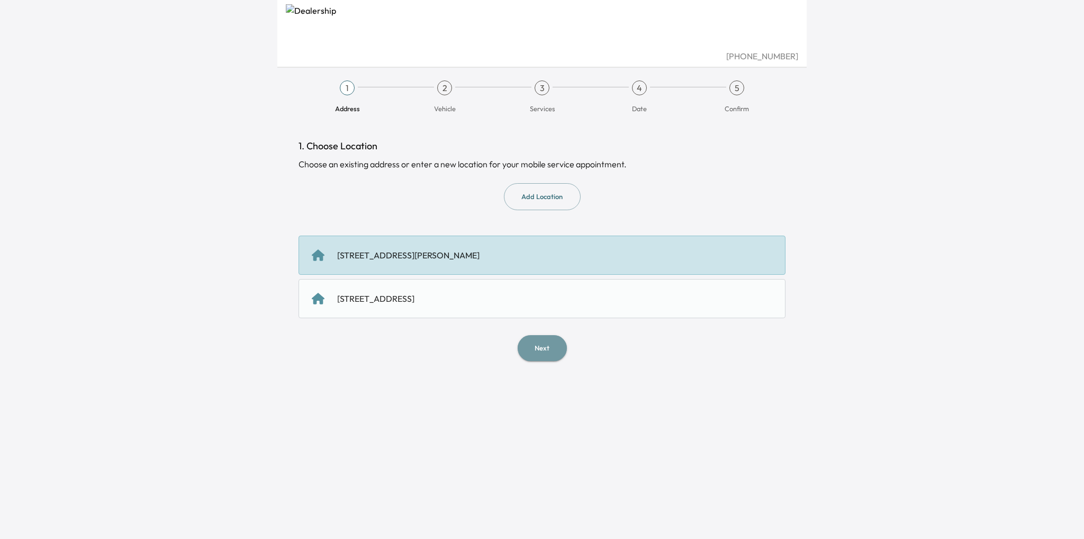
click at [543, 347] on button "Next" at bounding box center [541, 348] width 49 height 26
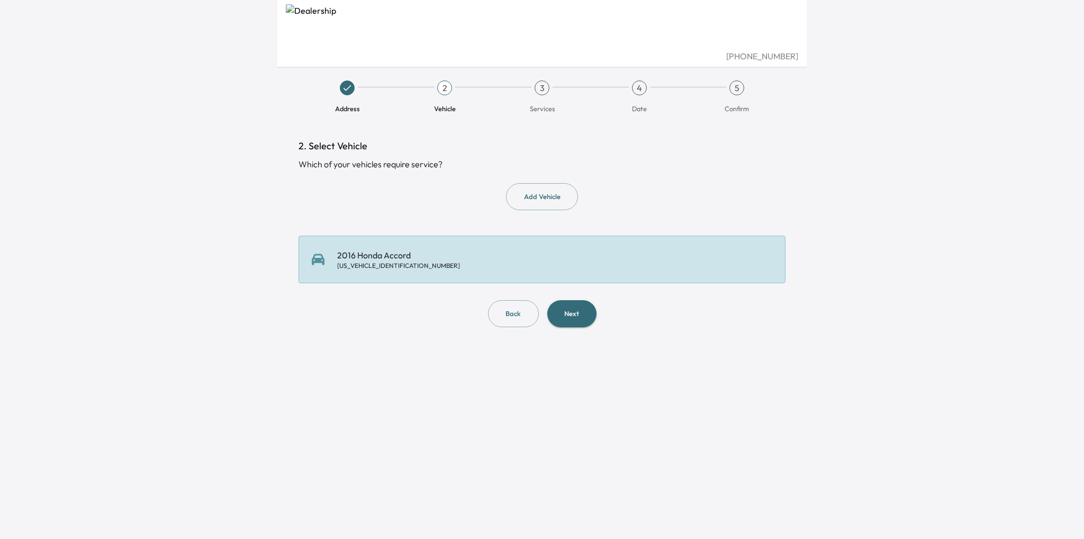
click at [576, 318] on button "Next" at bounding box center [571, 313] width 49 height 27
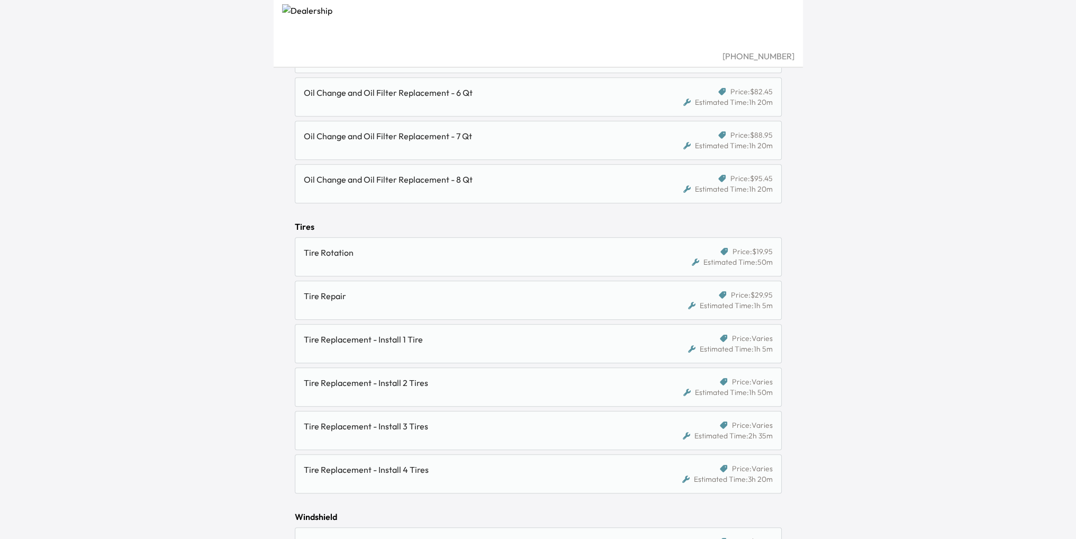
scroll to position [1046, 0]
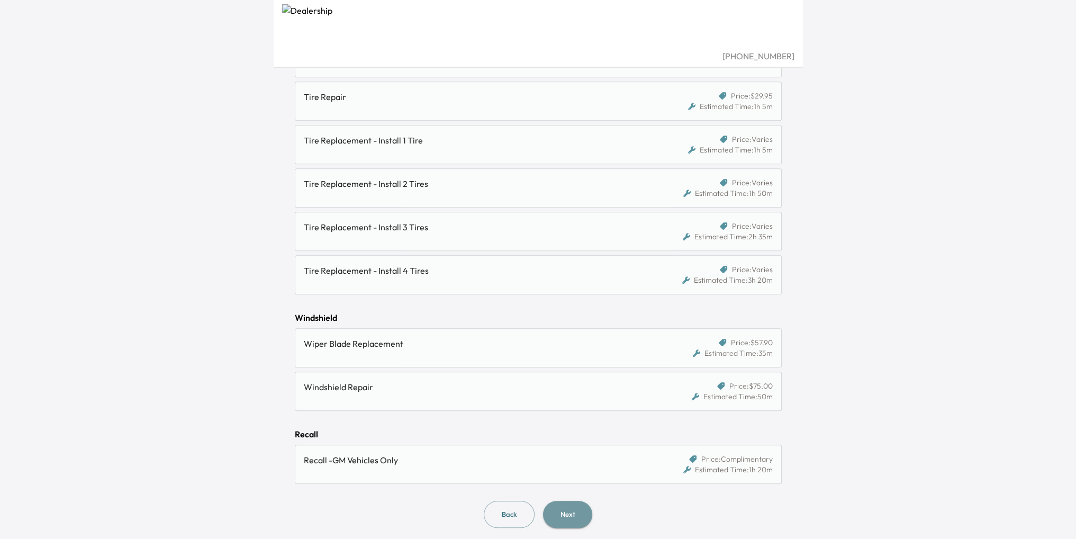
click at [573, 505] on button "Next" at bounding box center [567, 514] width 49 height 27
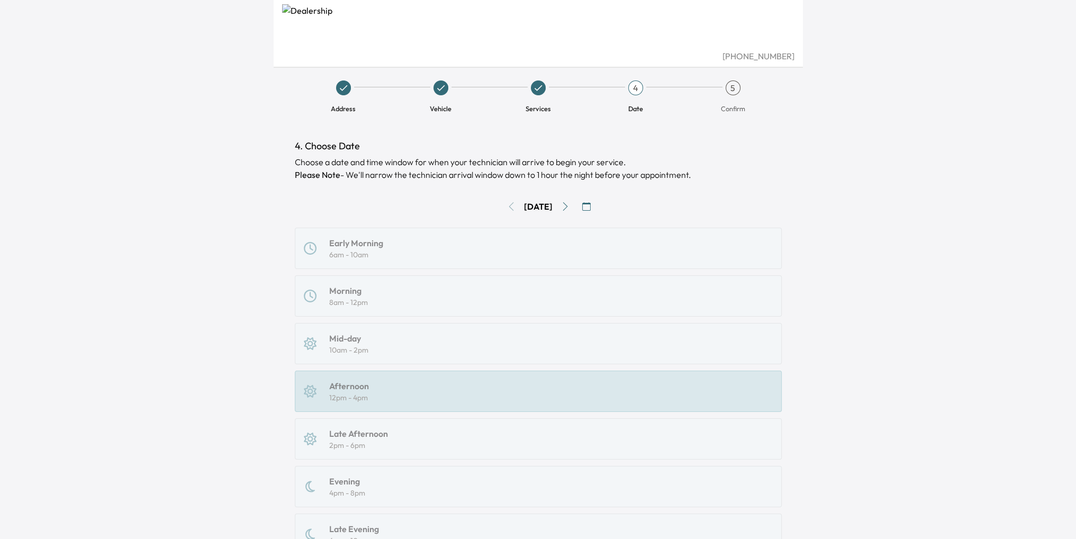
click at [568, 206] on icon "Go to next day" at bounding box center [565, 206] width 8 height 8
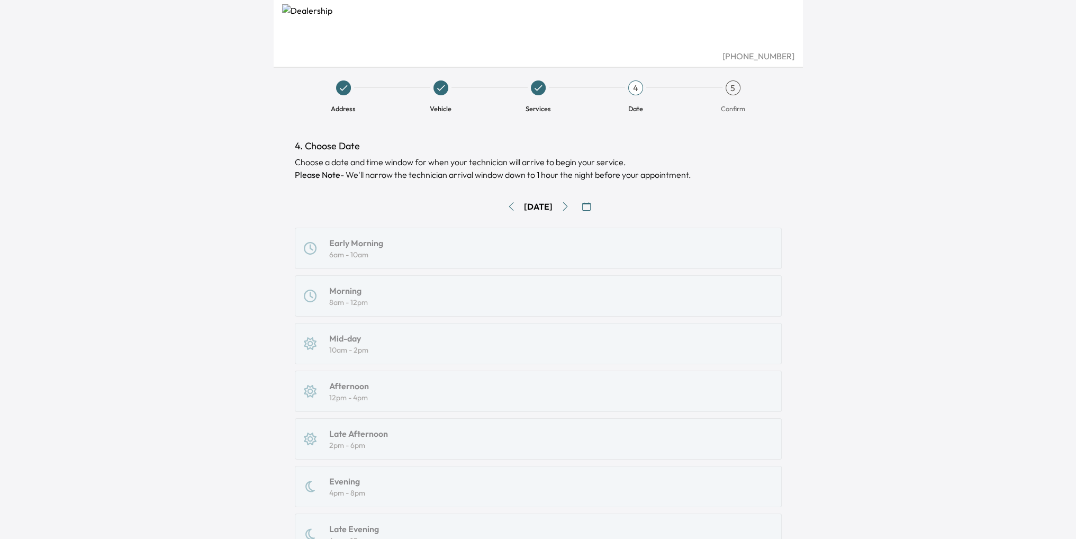
click at [568, 206] on icon "Go to next day" at bounding box center [565, 206] width 8 height 8
click at [569, 205] on icon "Go to next day" at bounding box center [565, 206] width 8 height 8
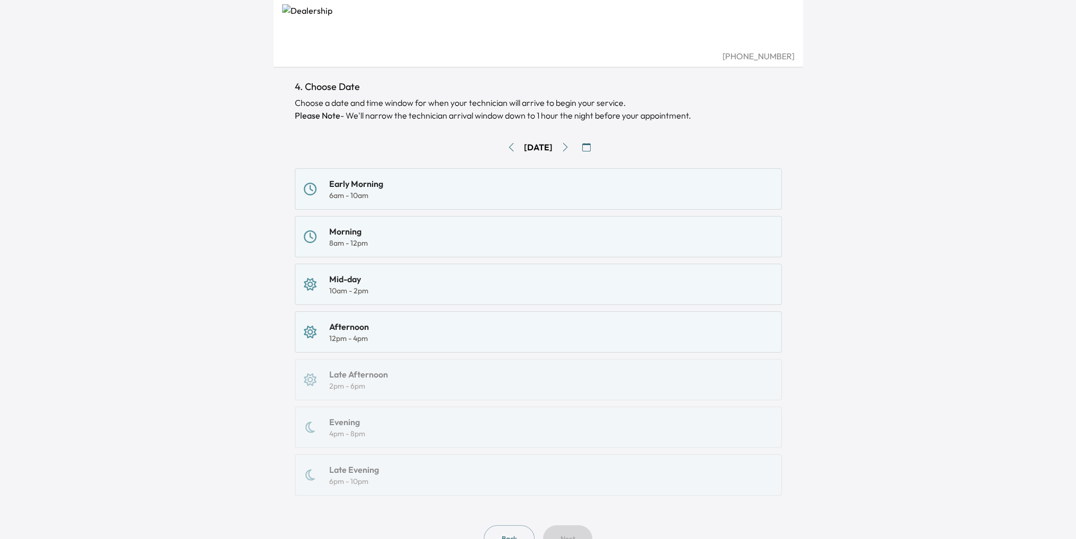
scroll to position [105, 0]
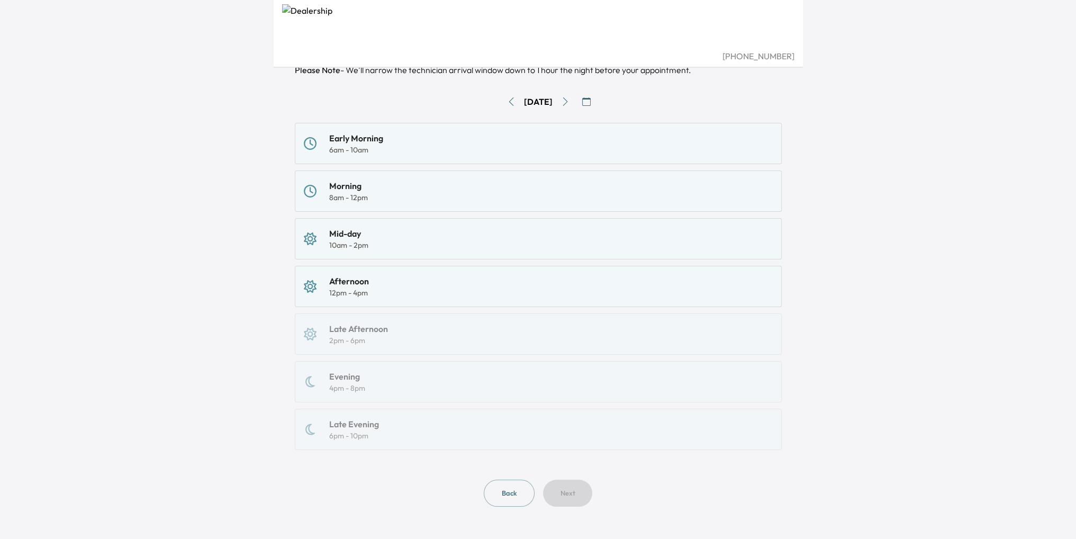
click at [567, 102] on icon "Go to next day" at bounding box center [564, 101] width 5 height 8
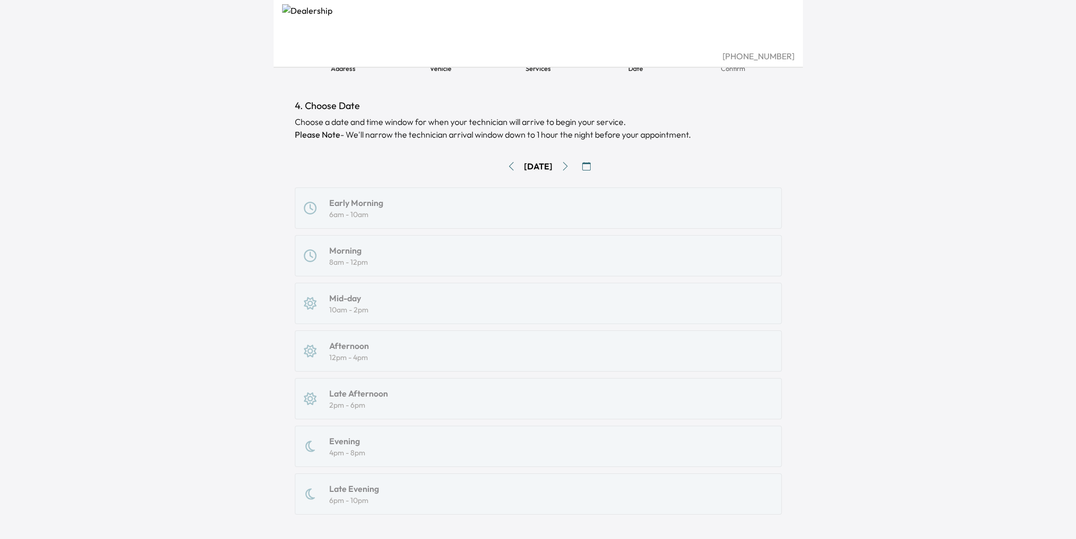
scroll to position [0, 0]
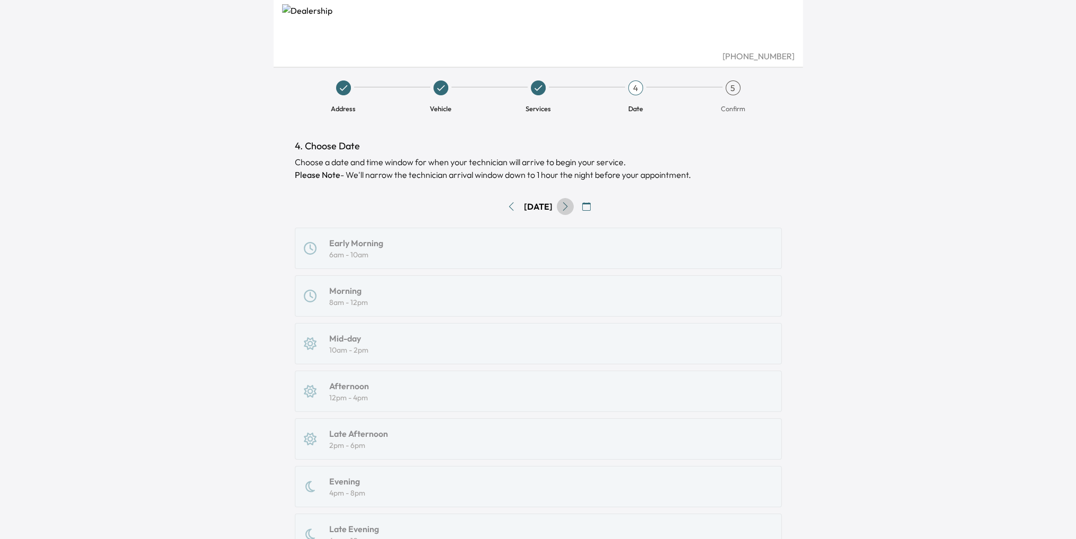
click at [567, 210] on icon "Go to next day" at bounding box center [564, 206] width 5 height 8
click at [587, 205] on icon "button" at bounding box center [586, 206] width 8 height 8
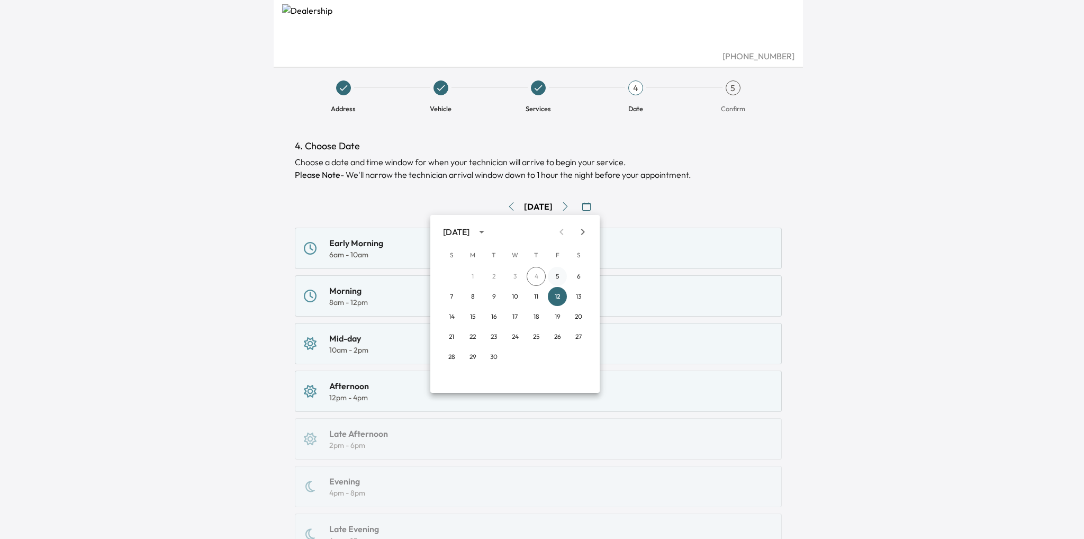
click at [555, 273] on button "5" at bounding box center [557, 276] width 19 height 19
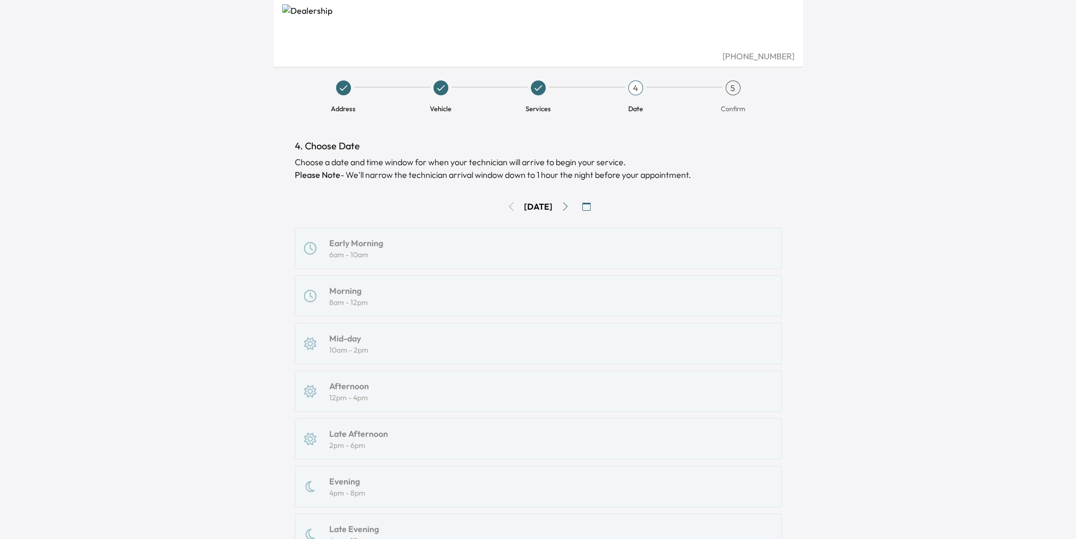
click at [510, 206] on div "Fri, Sep 5" at bounding box center [538, 206] width 487 height 17
click at [539, 85] on icon at bounding box center [538, 88] width 11 height 11
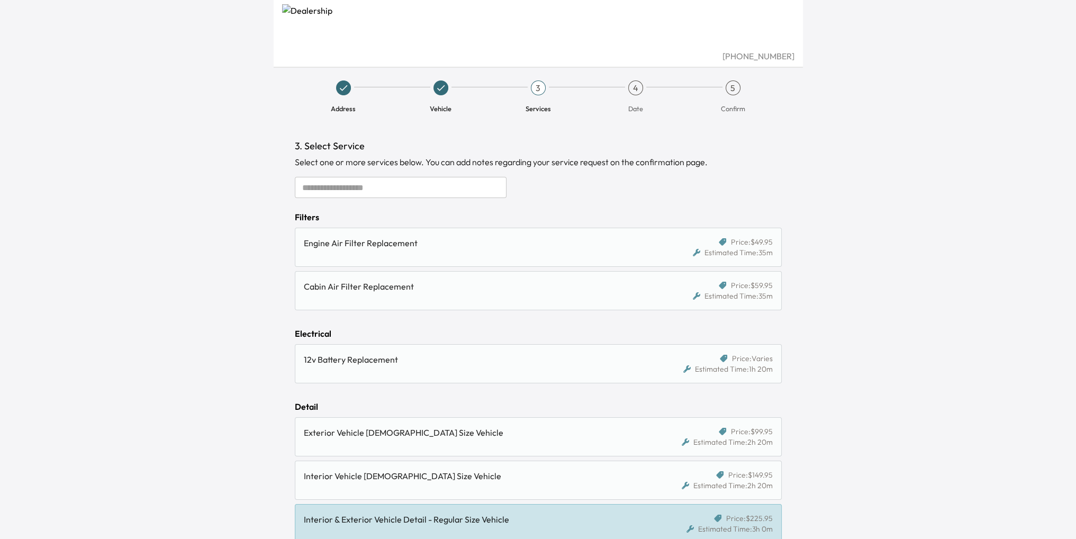
click at [638, 87] on div "4" at bounding box center [635, 87] width 15 height 15
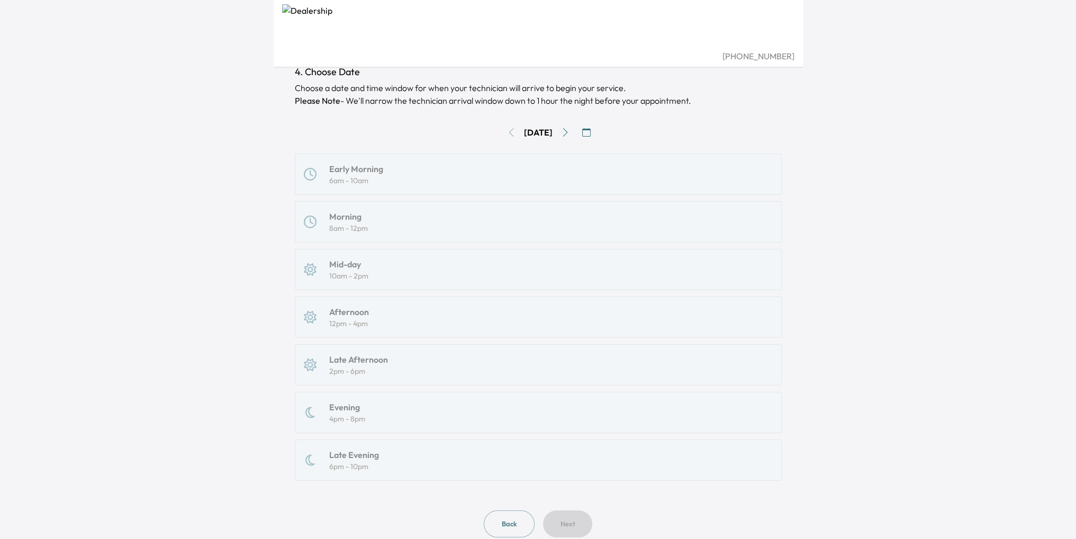
scroll to position [105, 0]
